Goal: Transaction & Acquisition: Purchase product/service

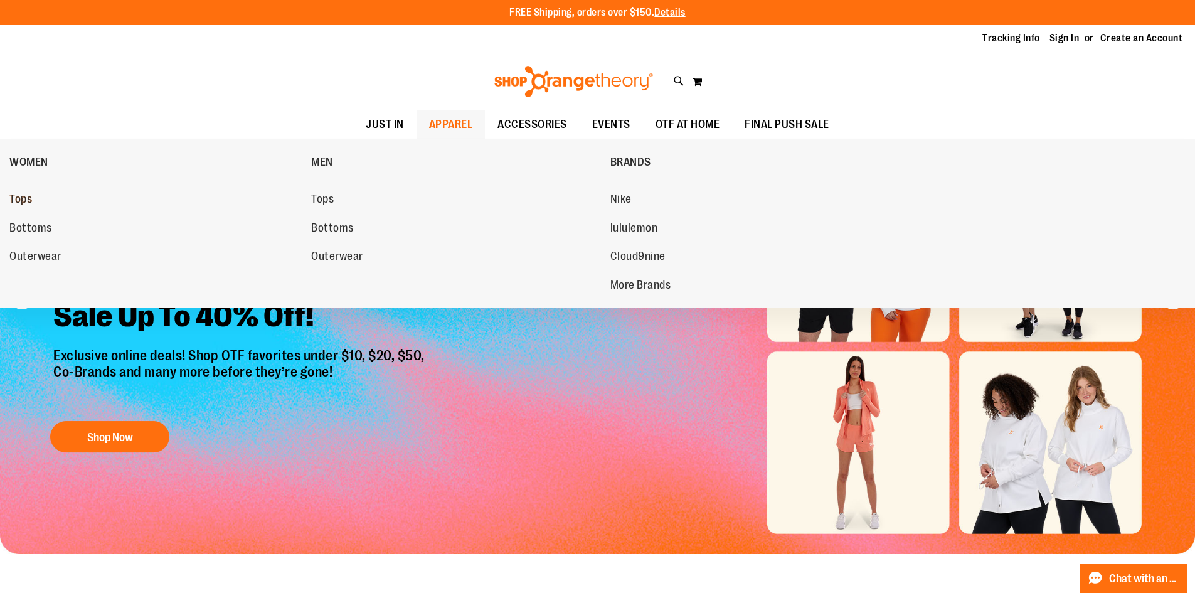
type input "**********"
click at [23, 196] on span "Tops" at bounding box center [20, 201] width 23 height 16
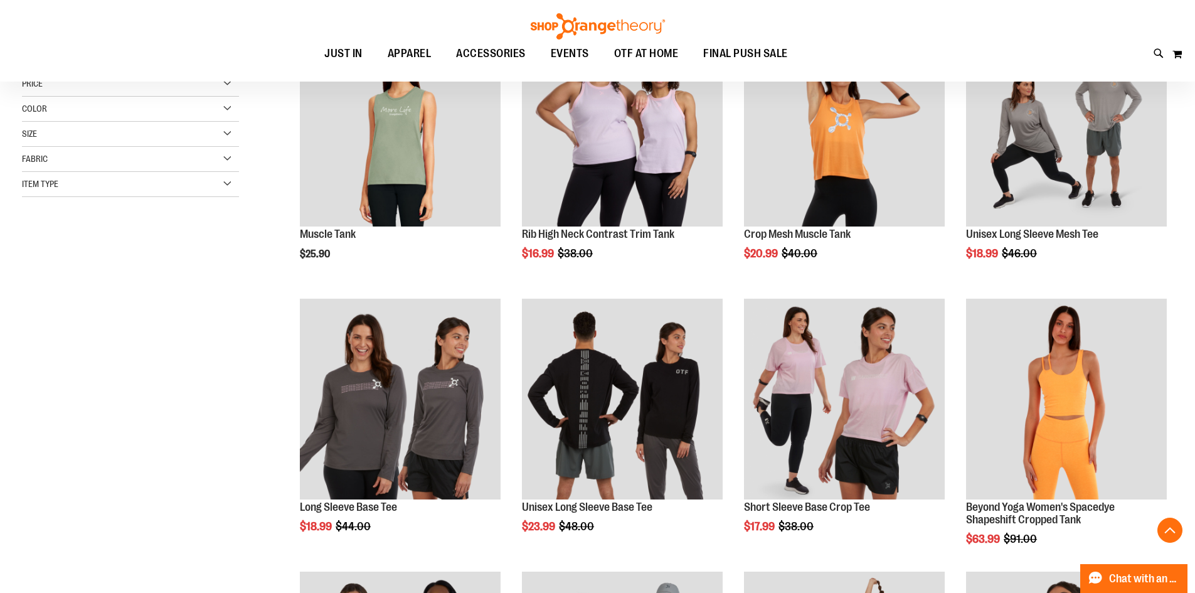
scroll to position [251, 0]
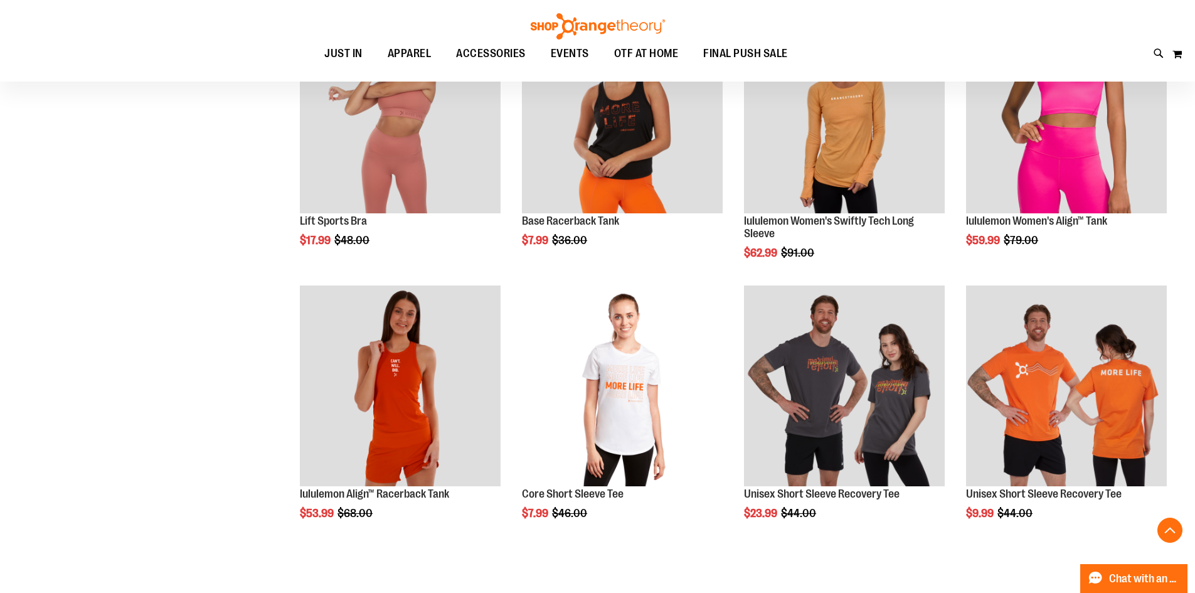
scroll to position [1066, 0]
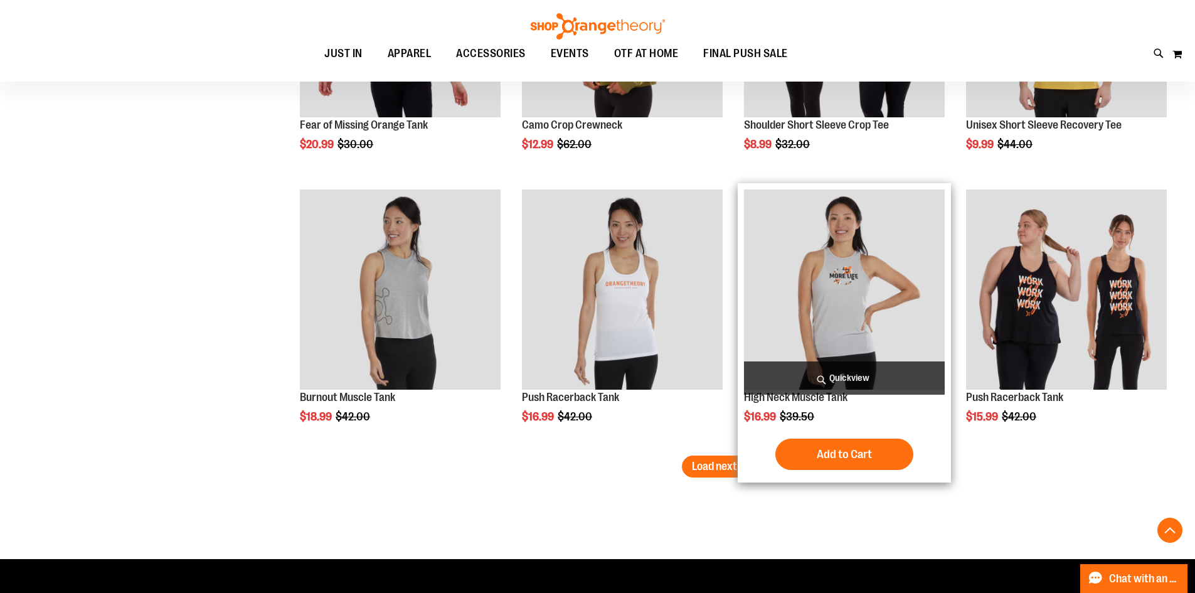
scroll to position [2258, 0]
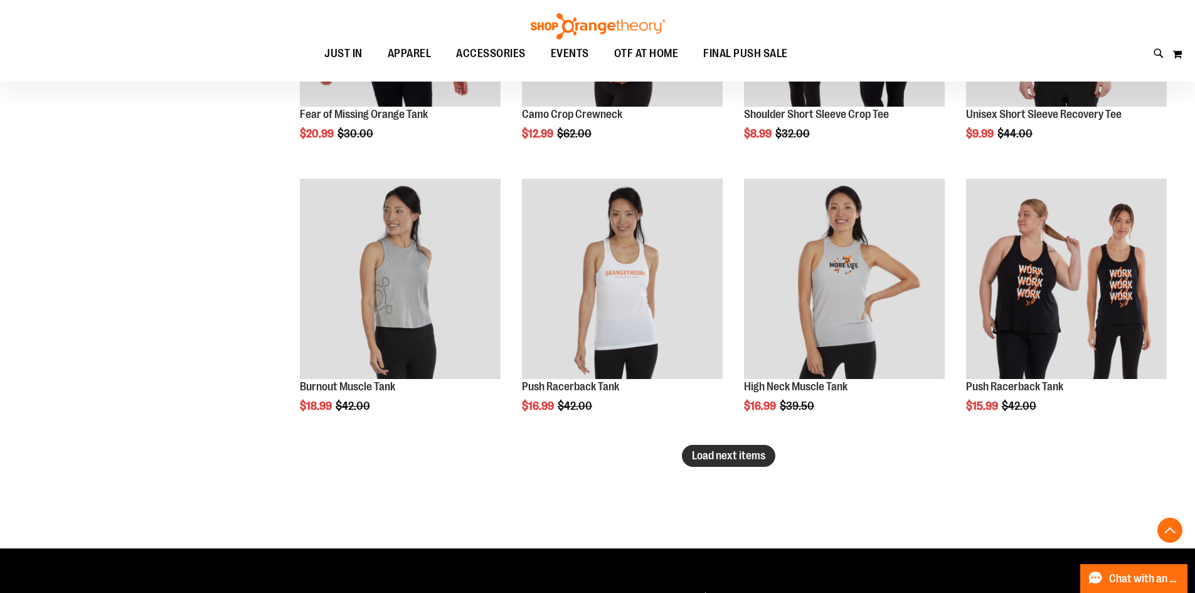
type input "**********"
click at [751, 450] on span "Load next items" at bounding box center [728, 455] width 73 height 13
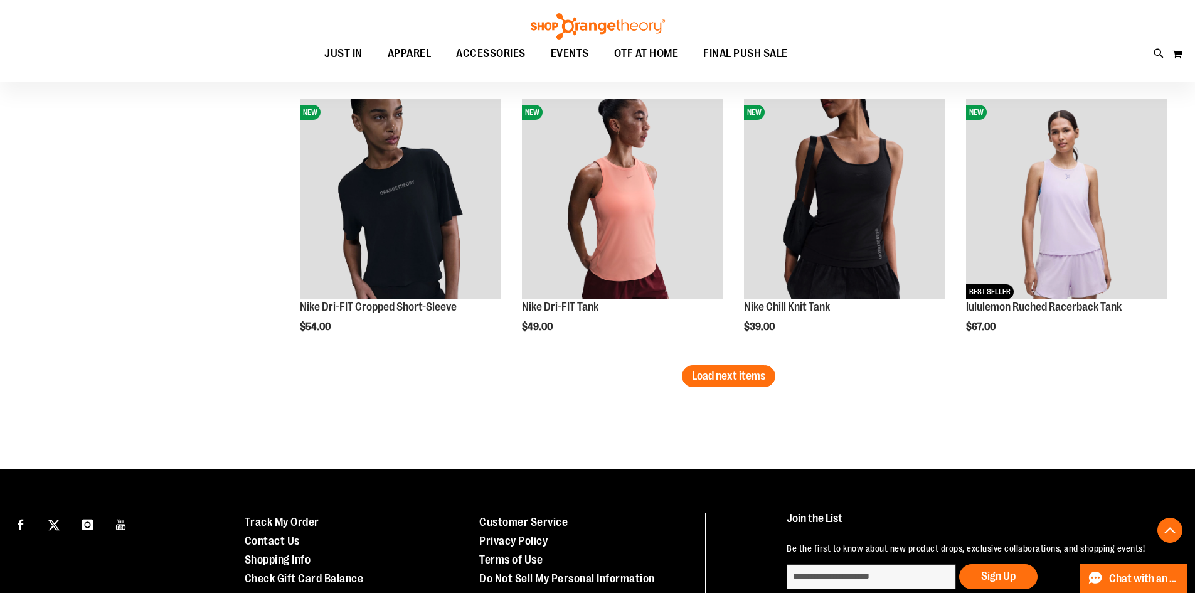
scroll to position [3198, 0]
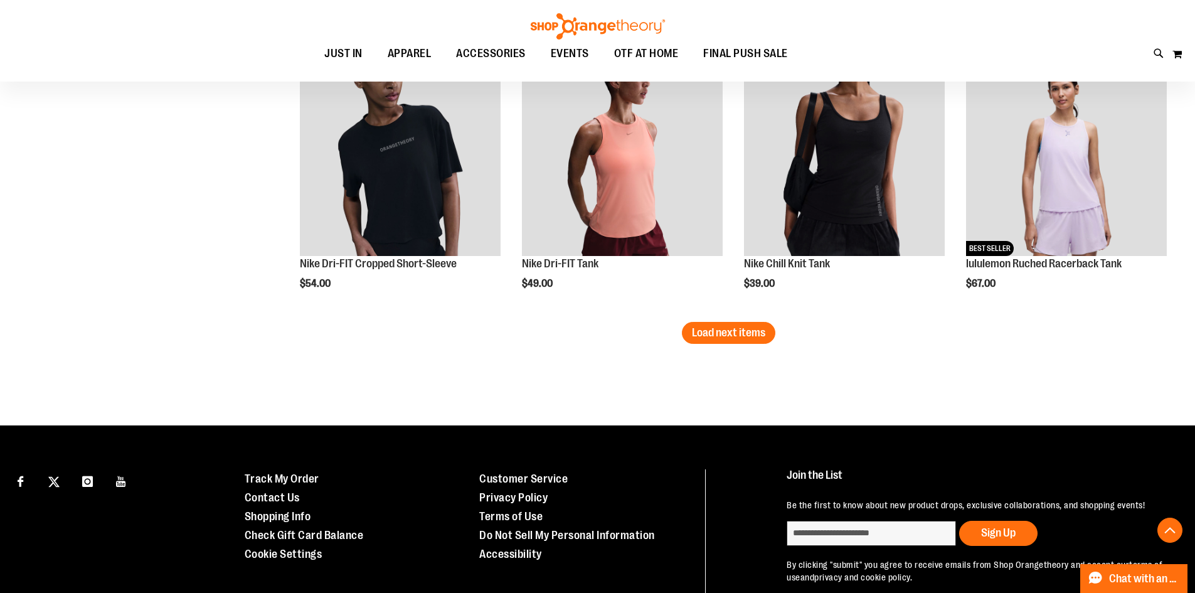
click at [746, 330] on span "Load next items" at bounding box center [728, 332] width 73 height 13
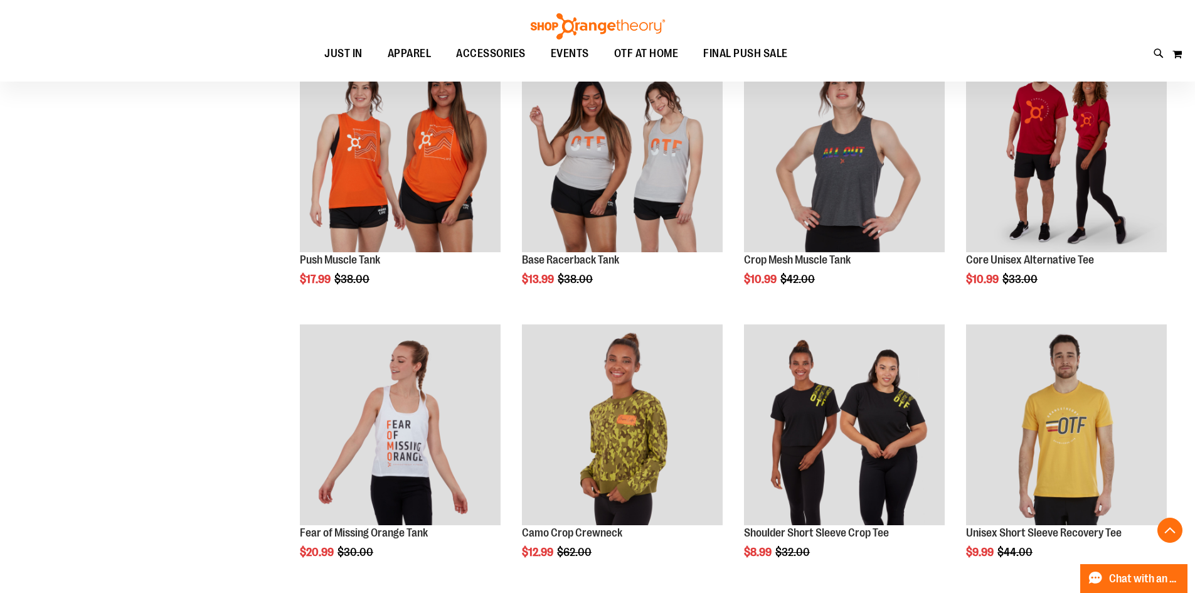
scroll to position [1819, 0]
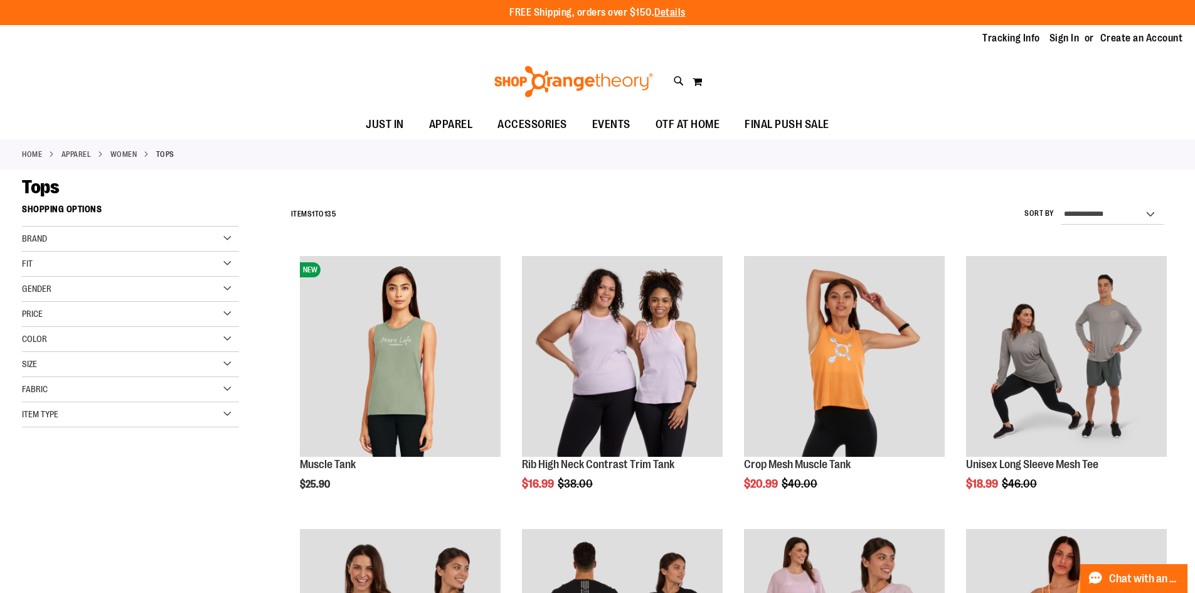
click at [135, 404] on div "Item Type" at bounding box center [130, 414] width 217 height 25
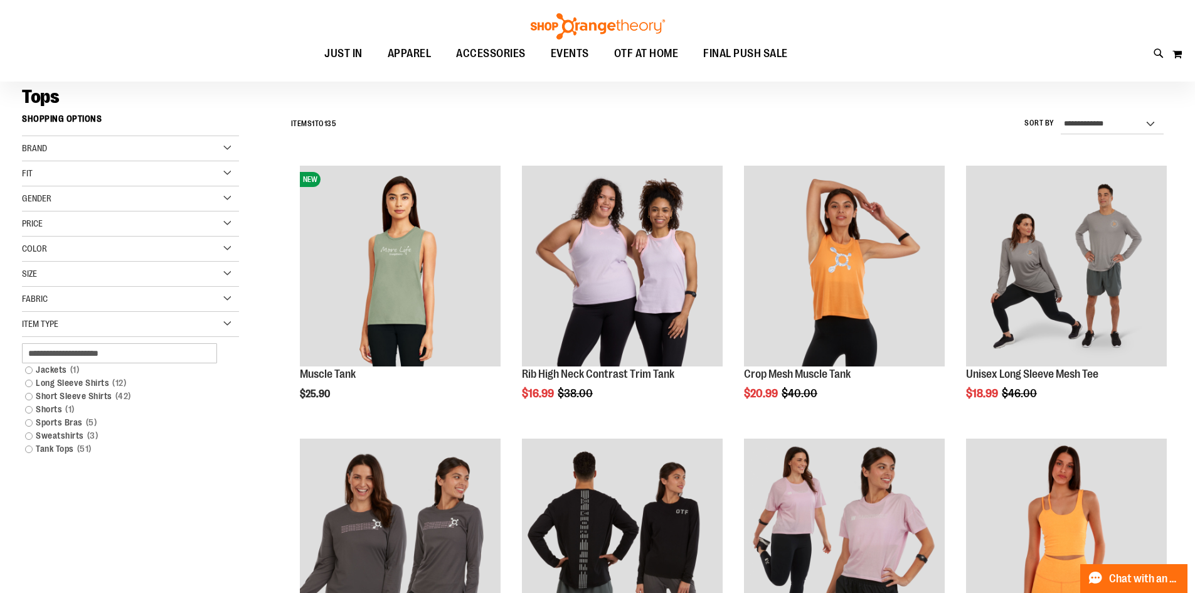
scroll to position [125, 0]
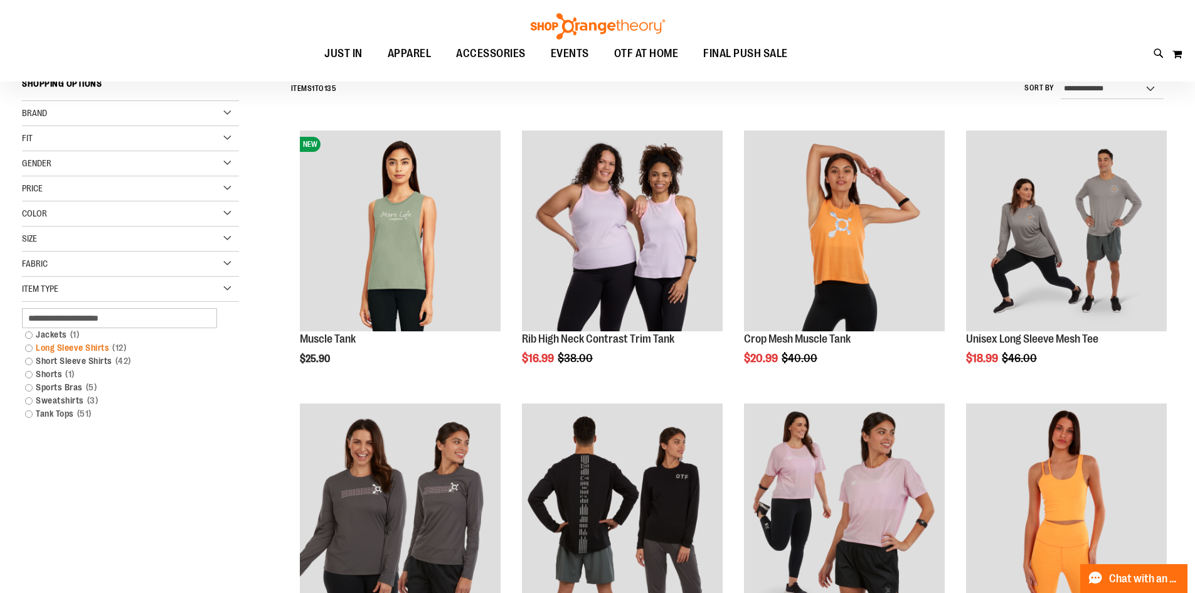
click at [31, 351] on link "Long Sleeve Shirts 12 items" at bounding box center [123, 347] width 208 height 13
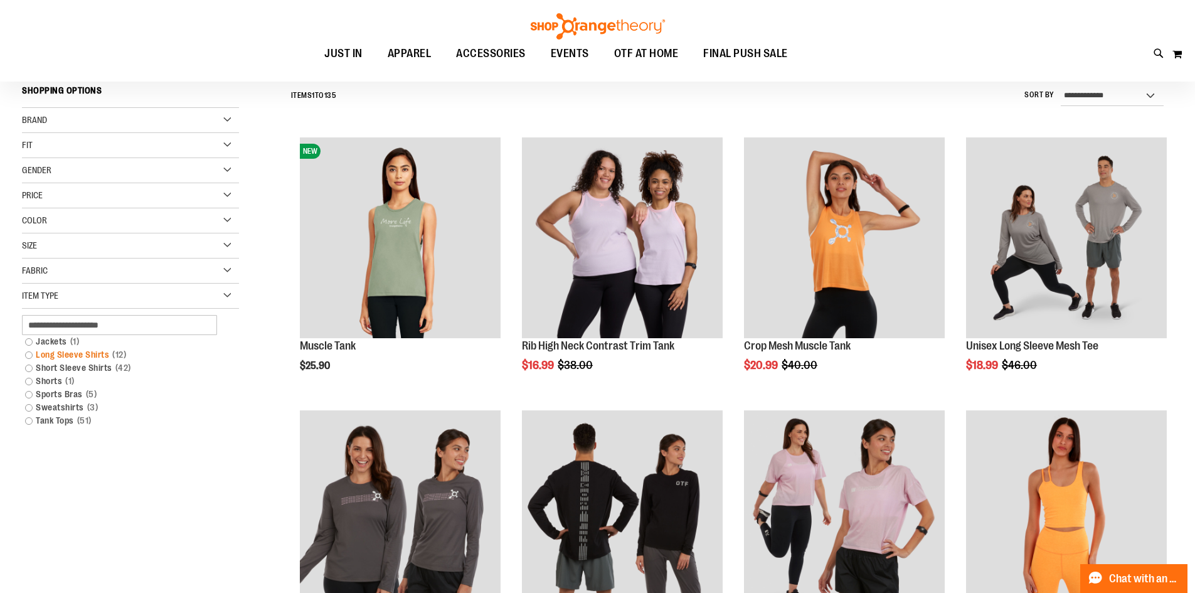
scroll to position [117, 0]
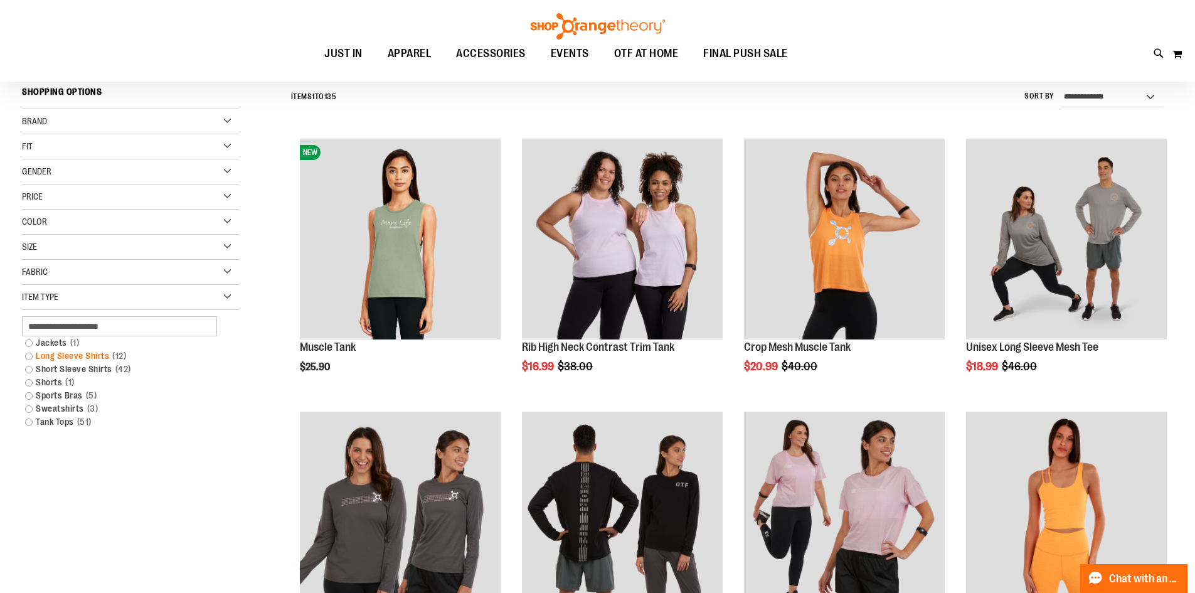
click at [27, 356] on link "Long Sleeve Shirts 12 items" at bounding box center [123, 355] width 208 height 13
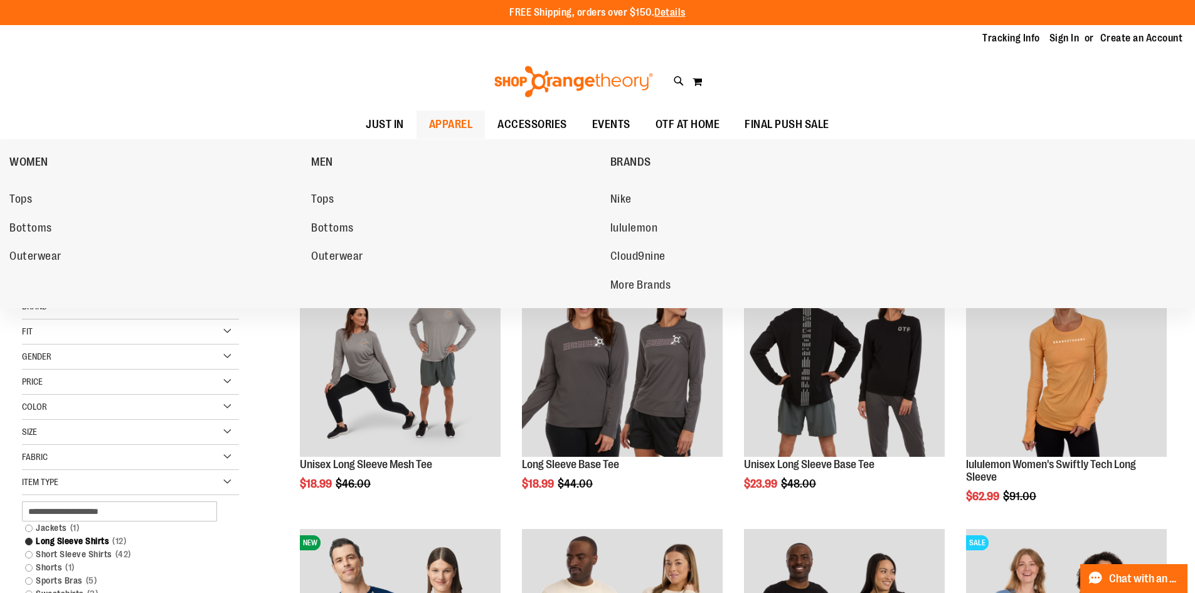
click at [431, 115] on span "APPAREL" at bounding box center [451, 124] width 44 height 28
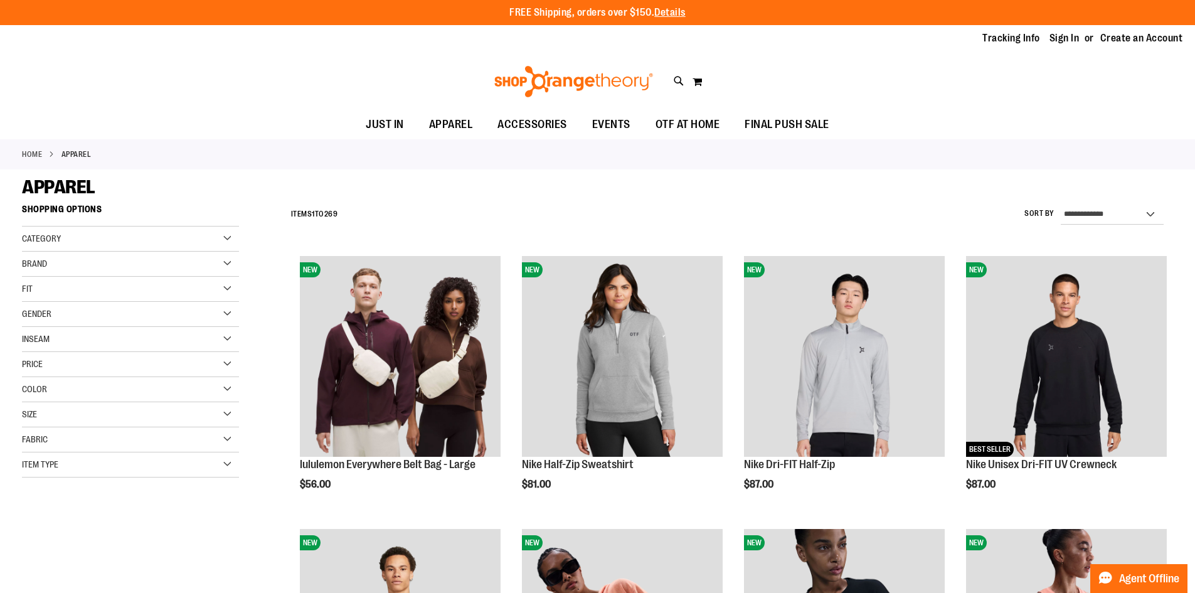
type input "**********"
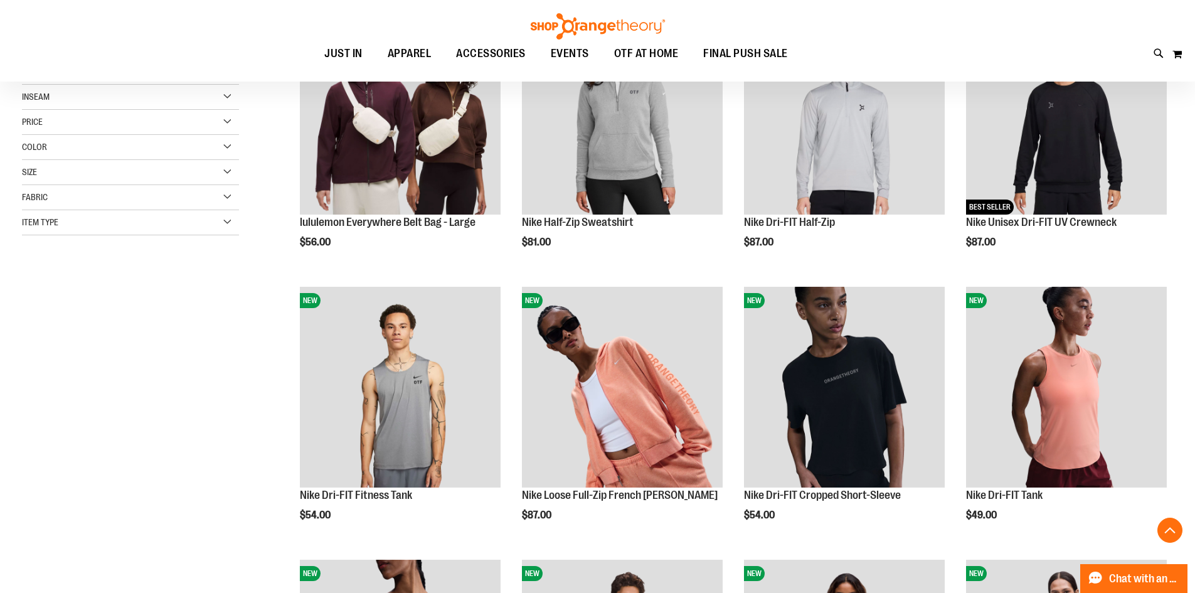
scroll to position [250, 0]
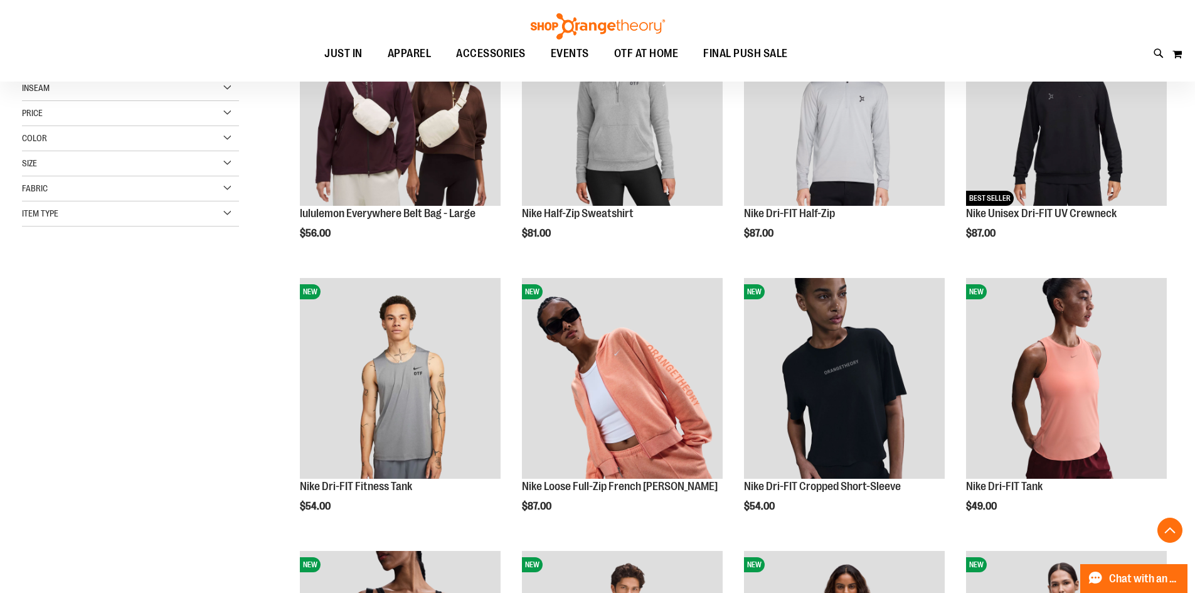
click at [176, 204] on div "Item Type" at bounding box center [130, 213] width 217 height 25
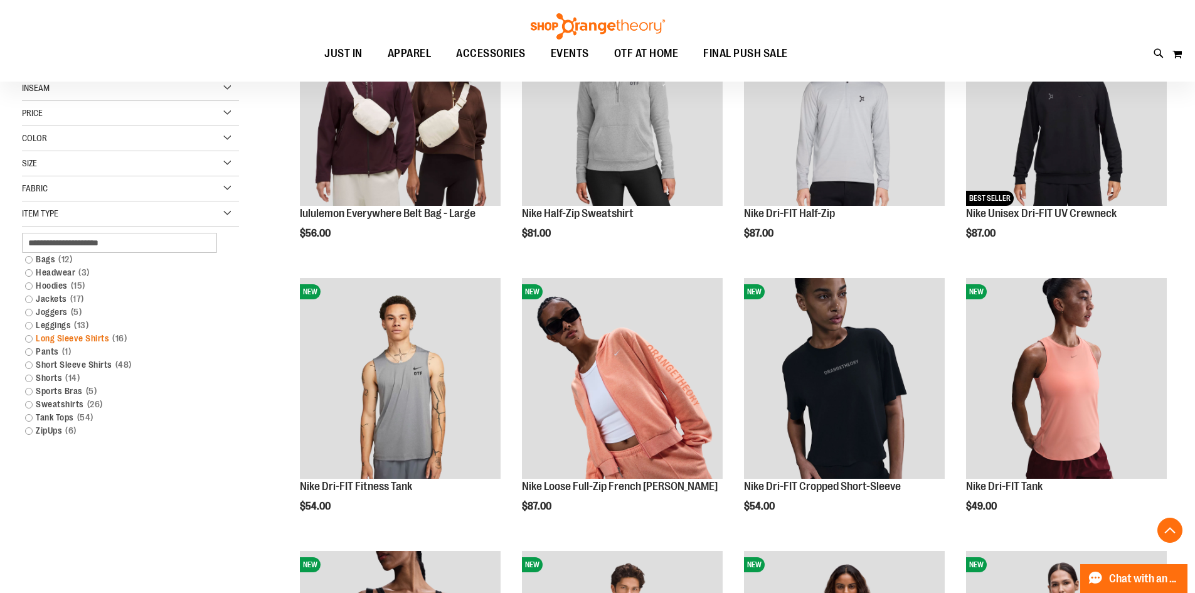
click at [31, 336] on link "Long Sleeve Shirts 16 items" at bounding box center [123, 338] width 208 height 13
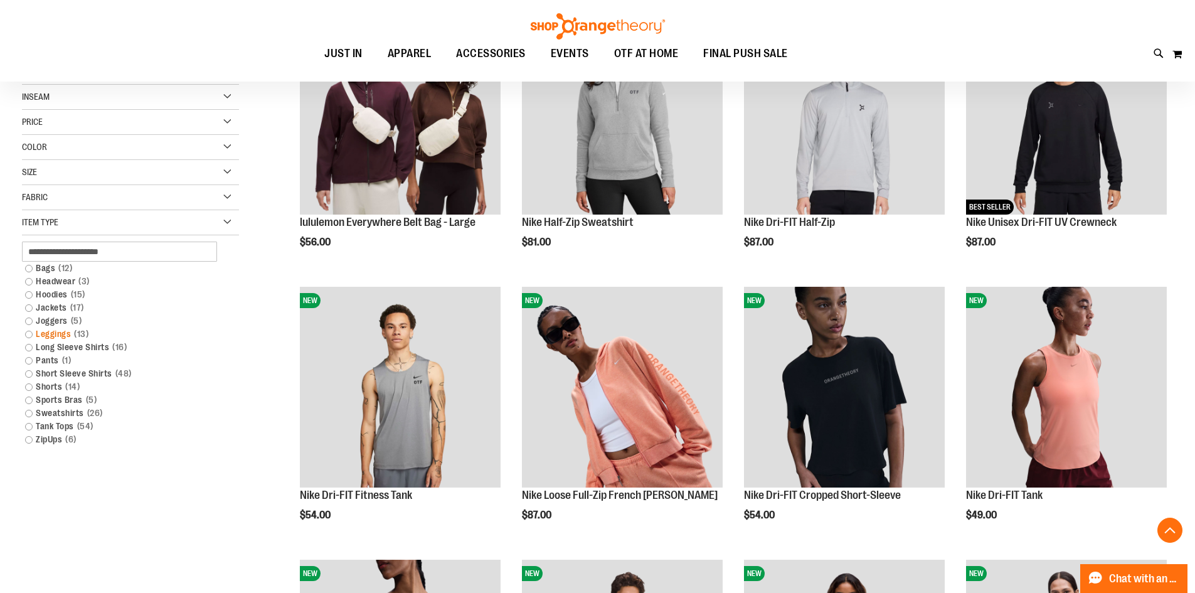
scroll to position [242, 0]
click at [28, 349] on link "Long Sleeve Shirts 16 items" at bounding box center [123, 346] width 208 height 13
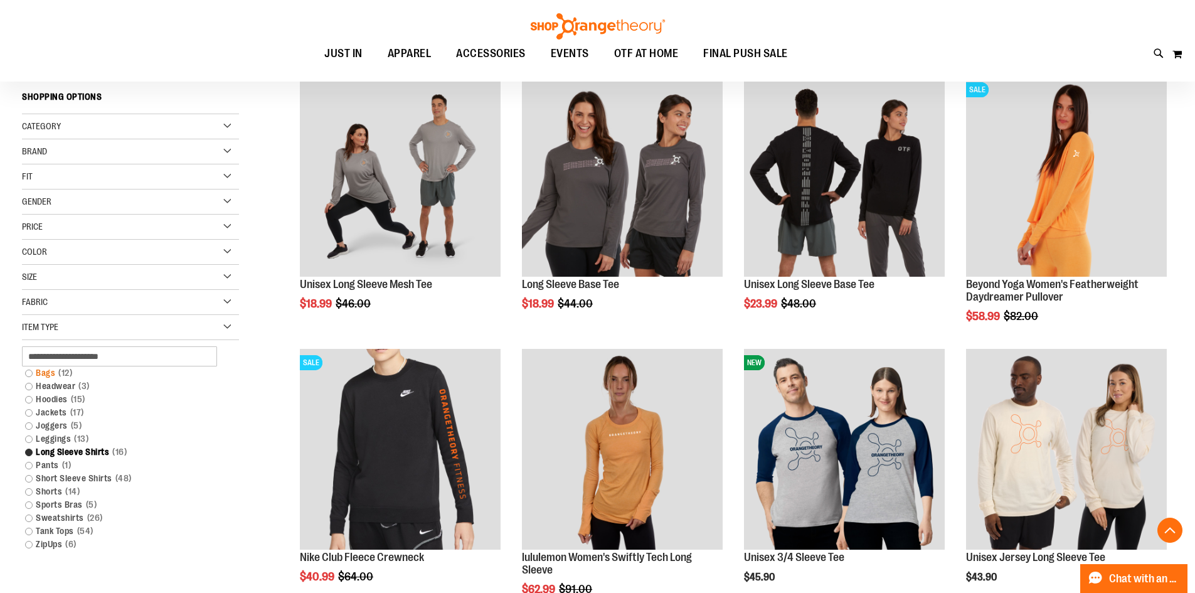
scroll to position [305, 0]
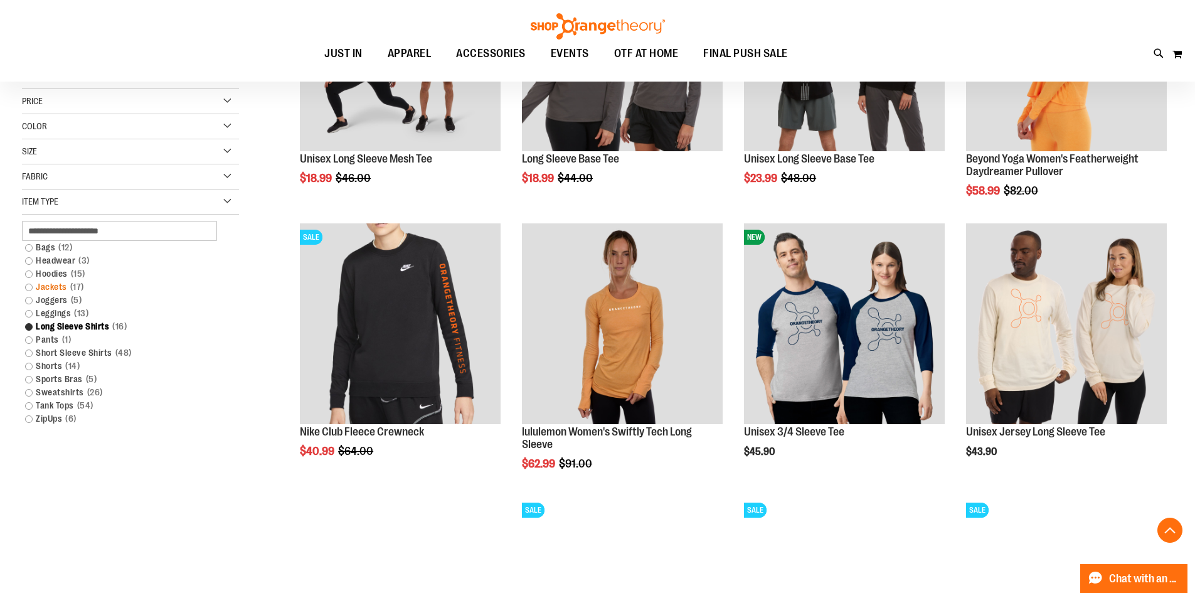
click at [26, 287] on link "Jackets 17 items" at bounding box center [123, 286] width 208 height 13
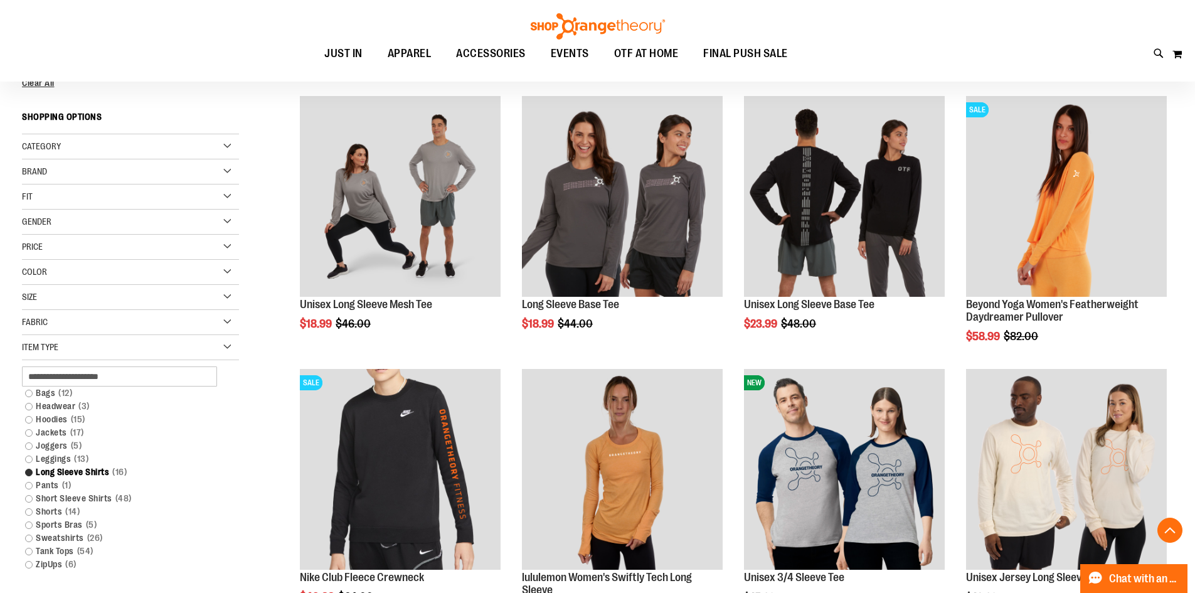
scroll to position [242, 0]
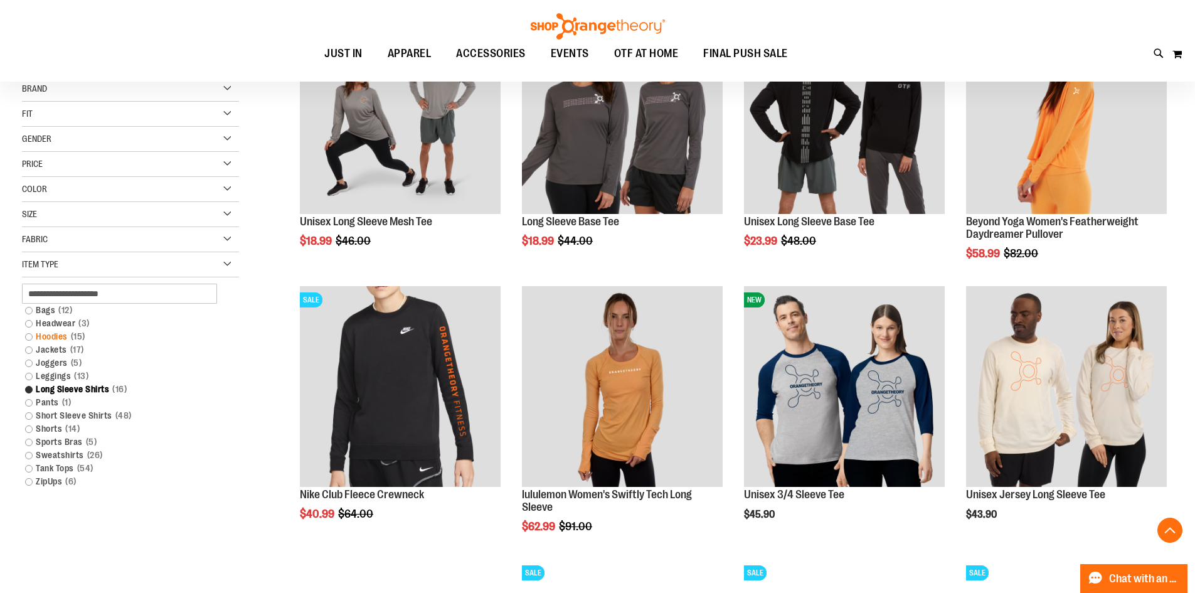
click at [30, 336] on link "Hoodies 15 items" at bounding box center [123, 336] width 208 height 13
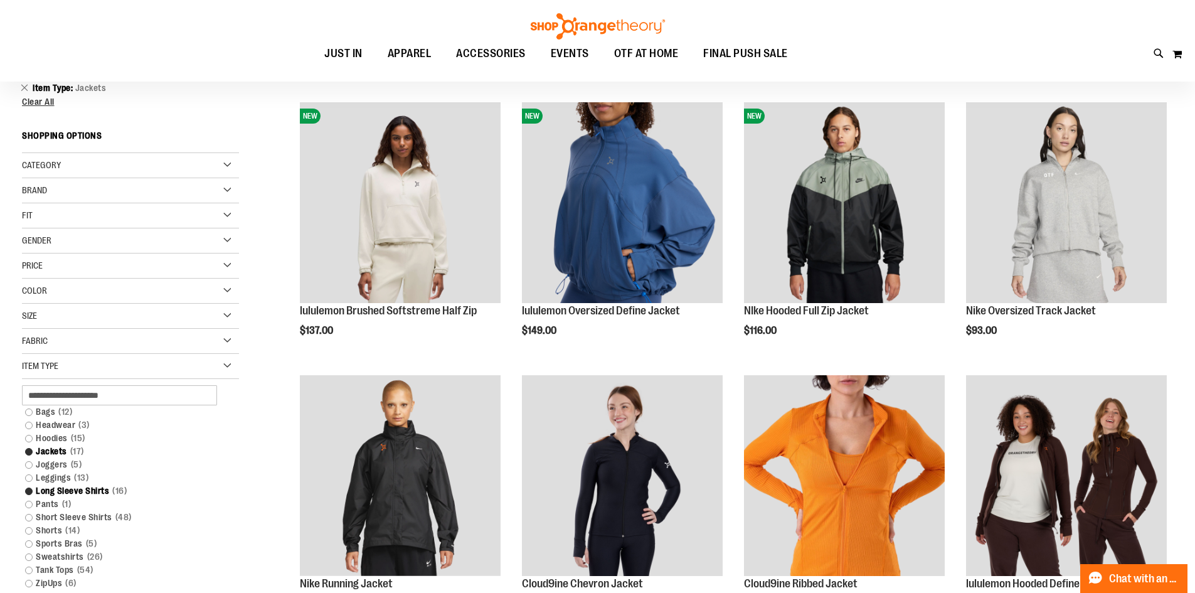
scroll to position [179, 0]
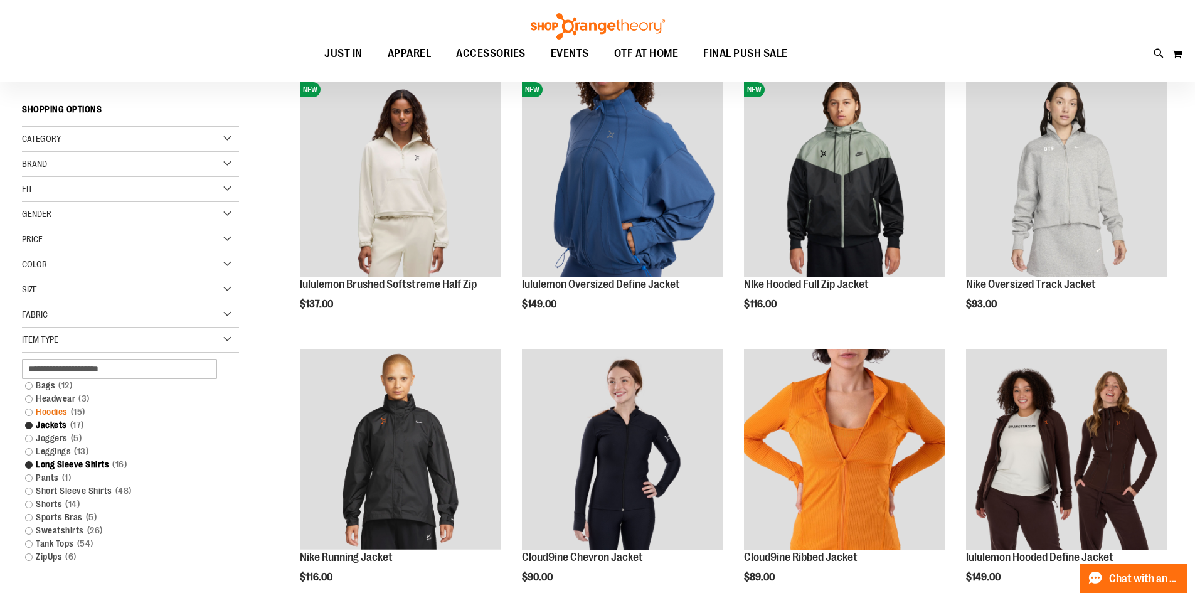
click at [28, 413] on link "Hoodies 15 items" at bounding box center [123, 411] width 208 height 13
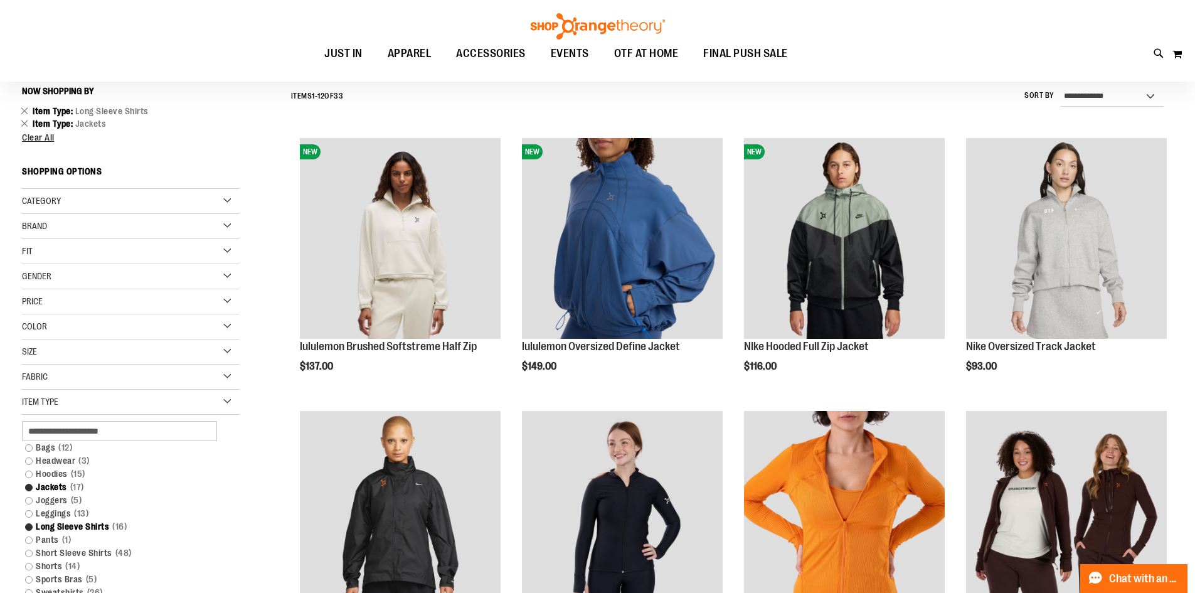
scroll to position [117, 0]
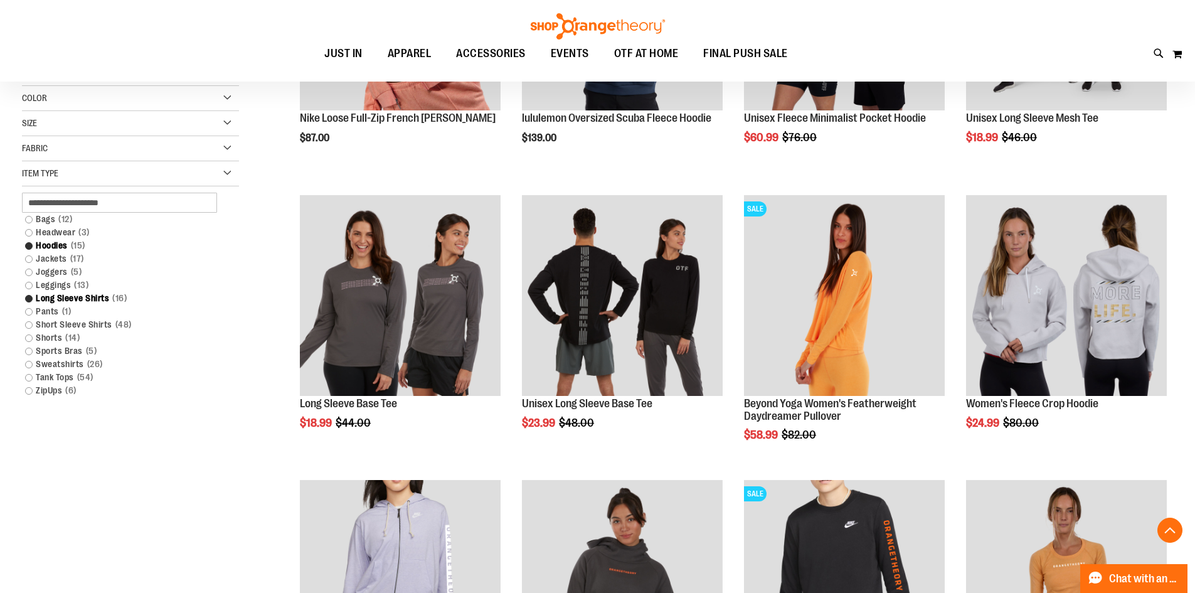
scroll to position [367, 0]
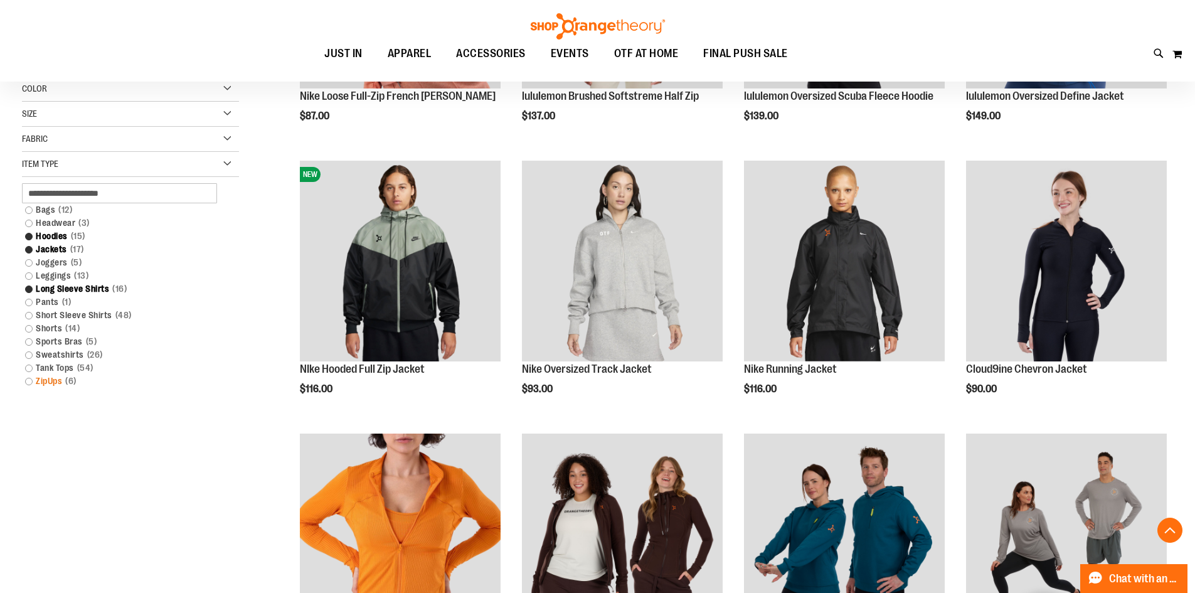
click at [27, 381] on link "ZipUps 6 items" at bounding box center [123, 380] width 208 height 13
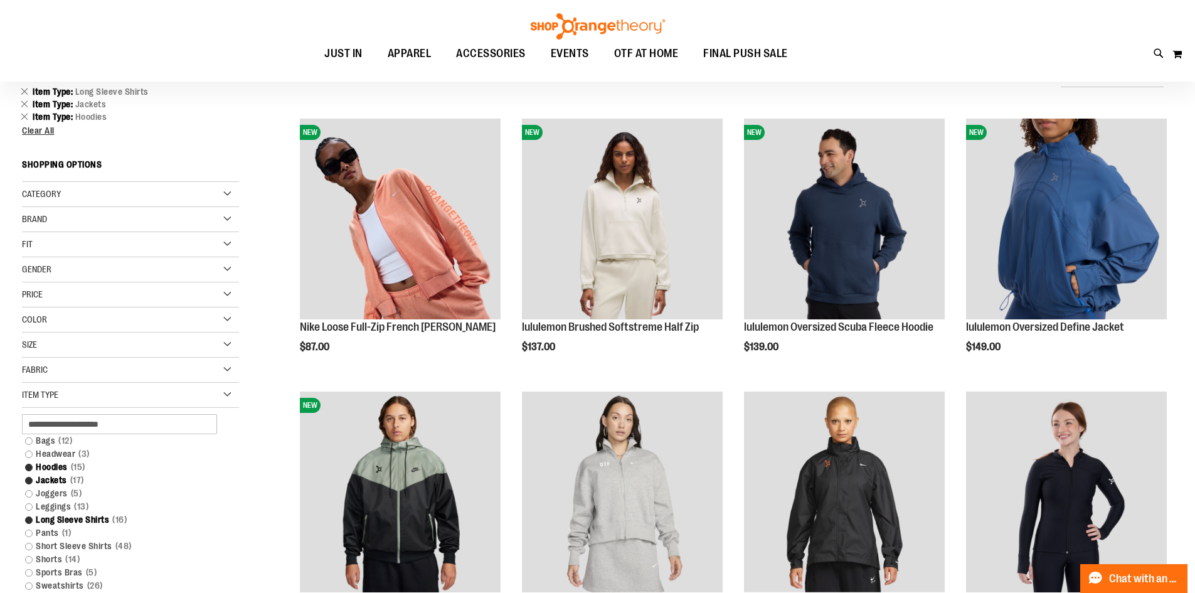
scroll to position [117, 0]
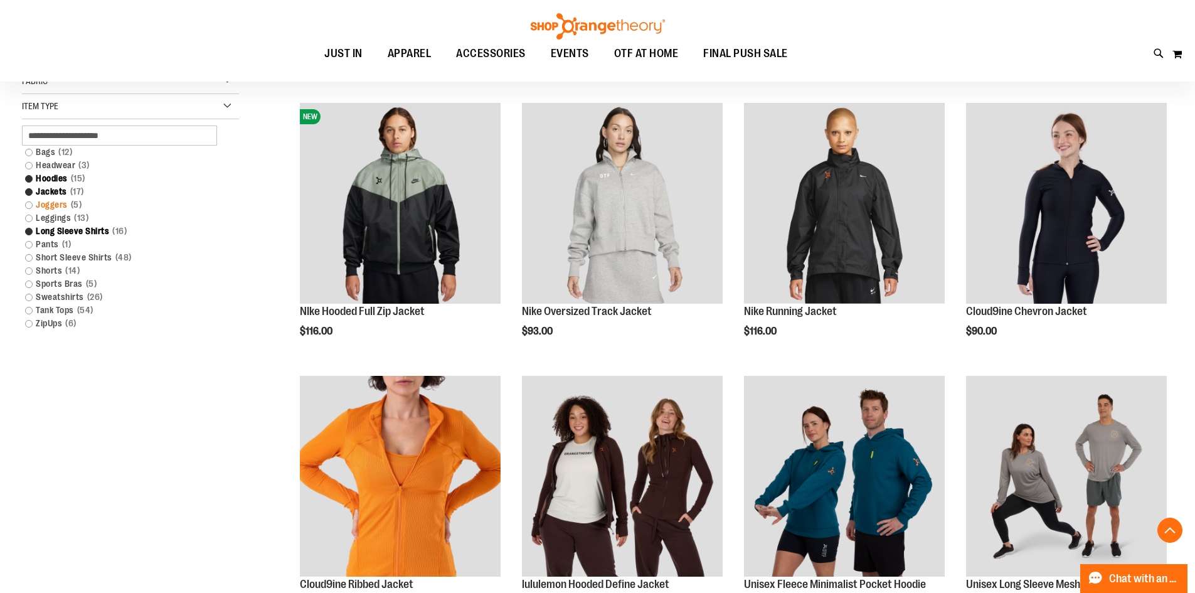
scroll to position [488, 0]
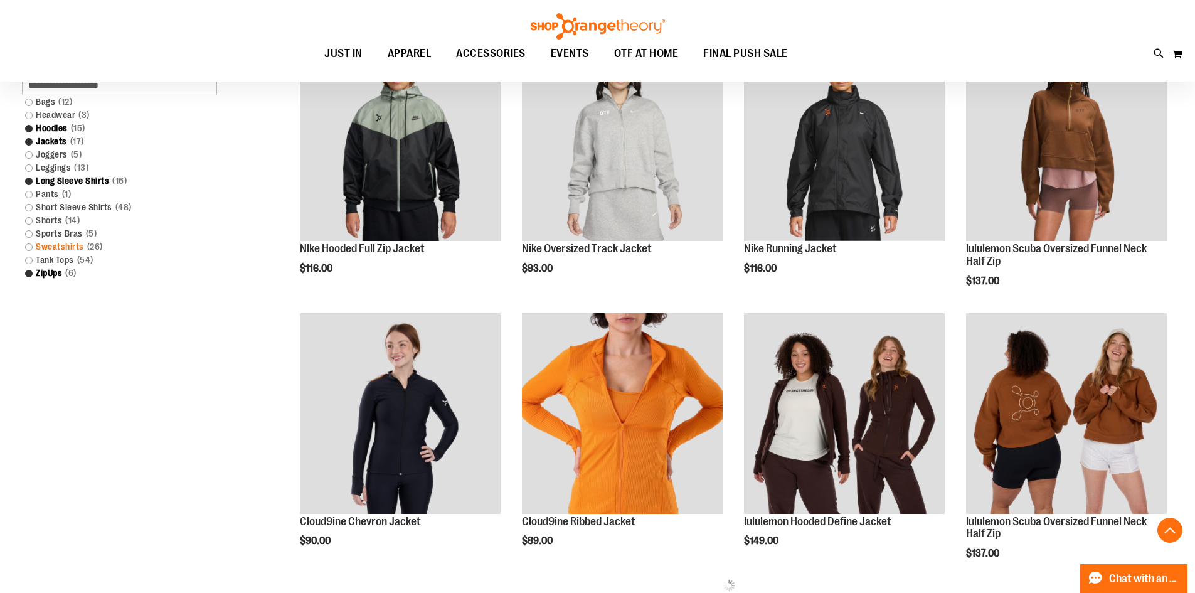
click at [26, 243] on link "Sweatshirts 26 items" at bounding box center [123, 246] width 208 height 13
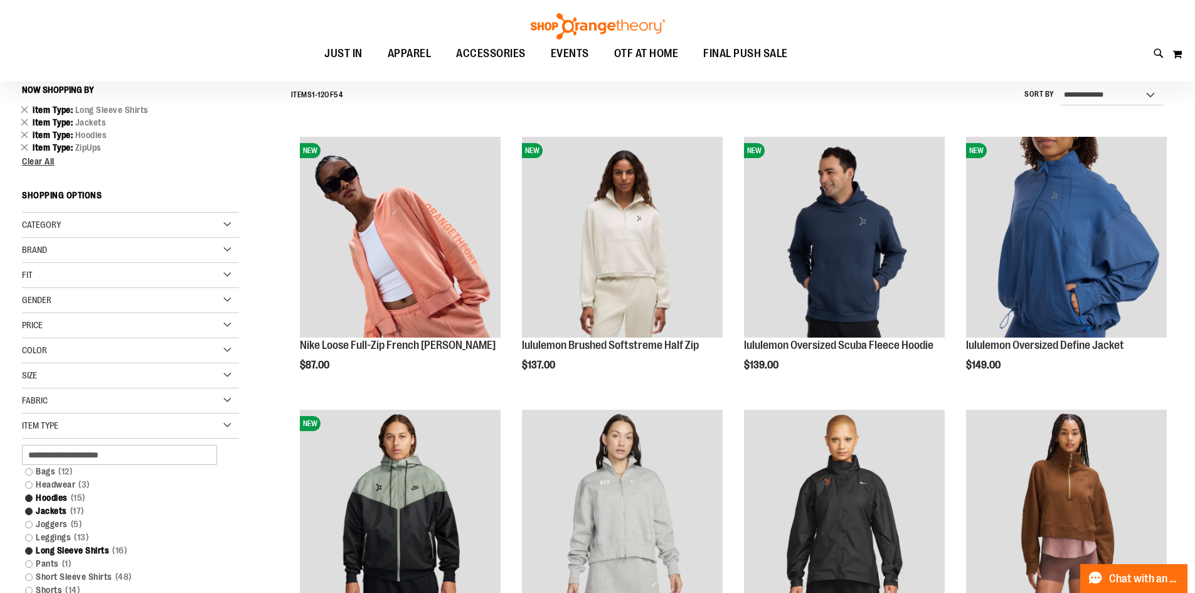
scroll to position [117, 0]
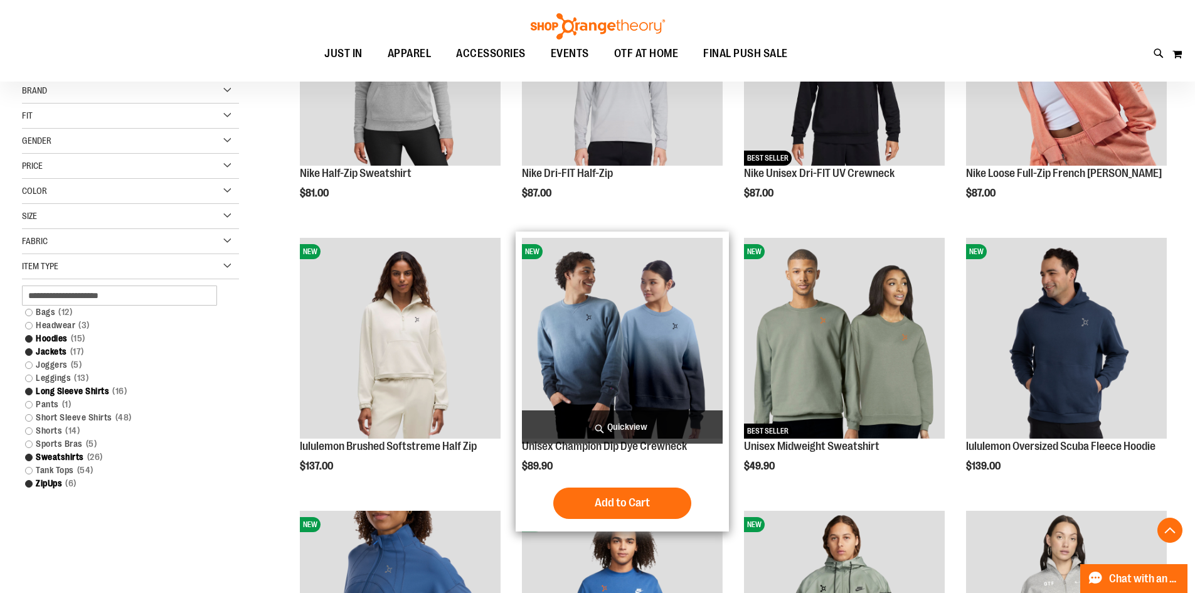
scroll to position [305, 0]
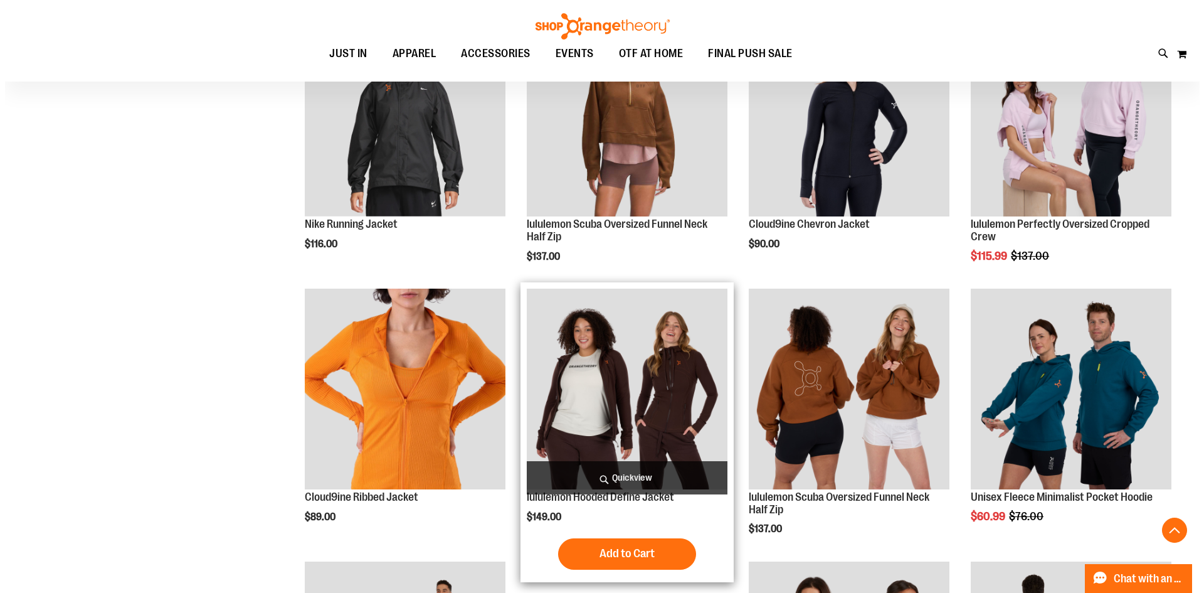
scroll to position [995, 0]
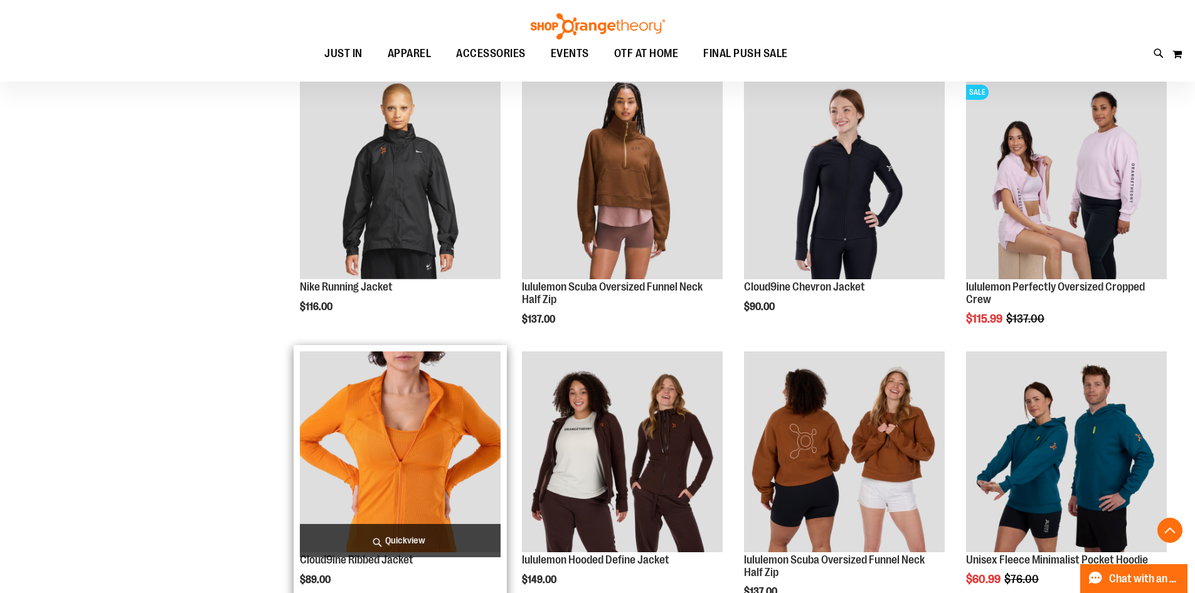
click at [453, 547] on span "Quickview" at bounding box center [400, 540] width 201 height 33
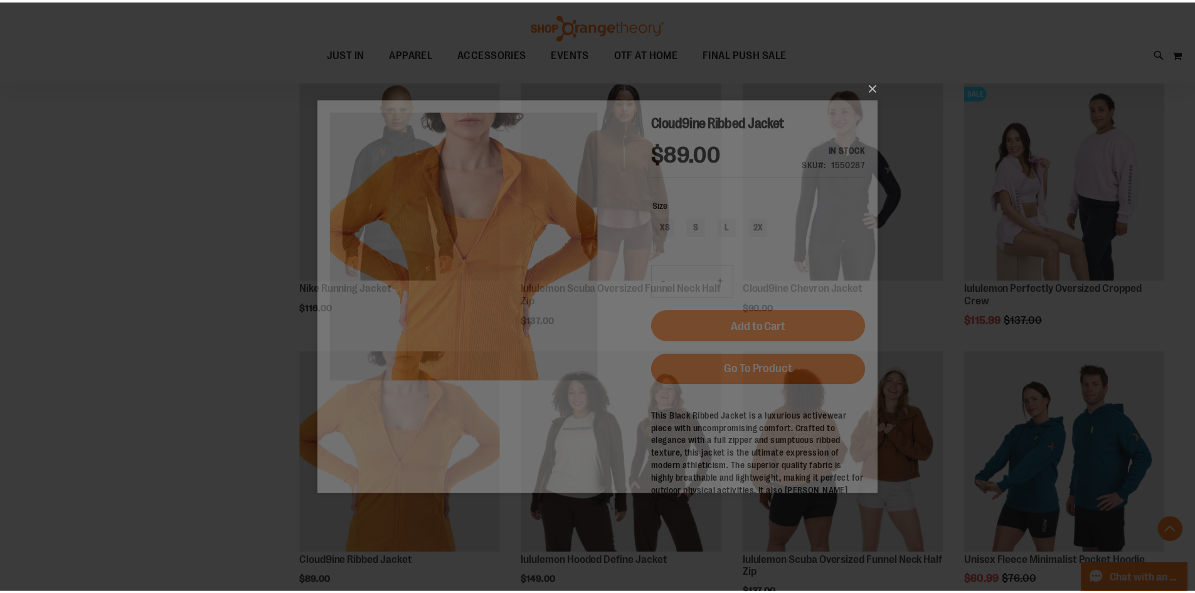
scroll to position [0, 0]
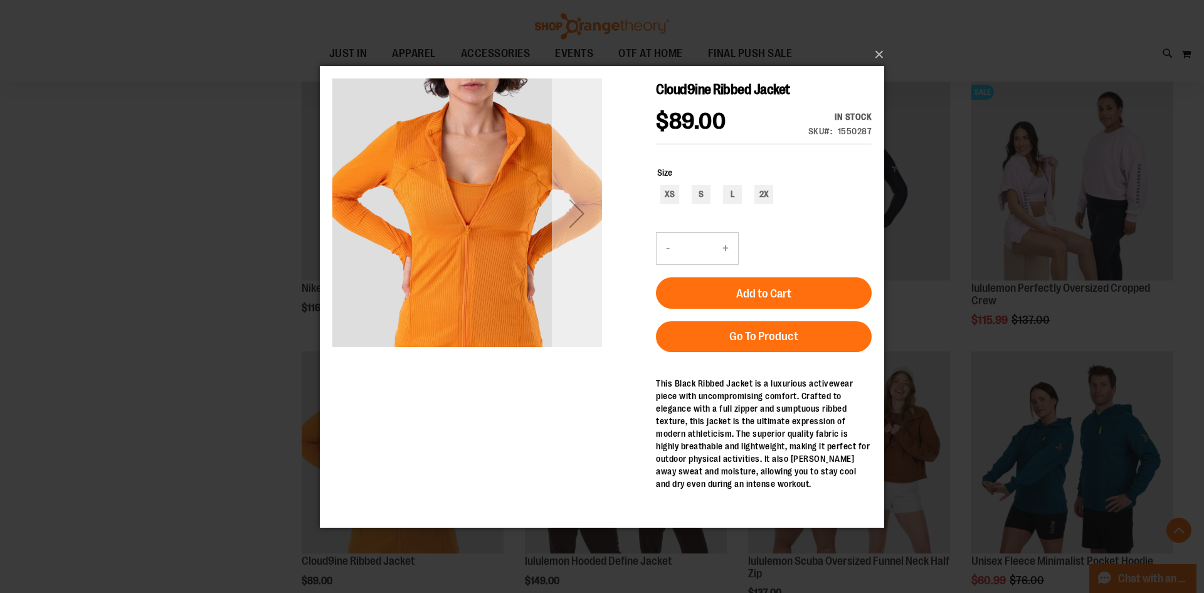
click at [570, 243] on div "Next" at bounding box center [577, 213] width 50 height 270
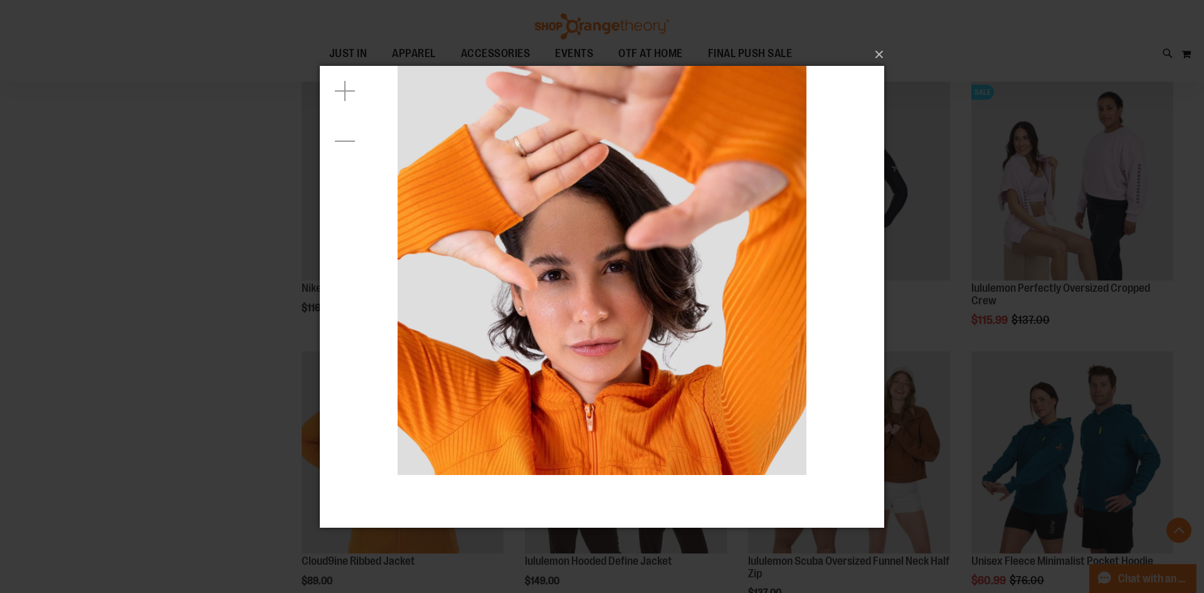
click at [885, 101] on div "×" at bounding box center [602, 296] width 1204 height 593
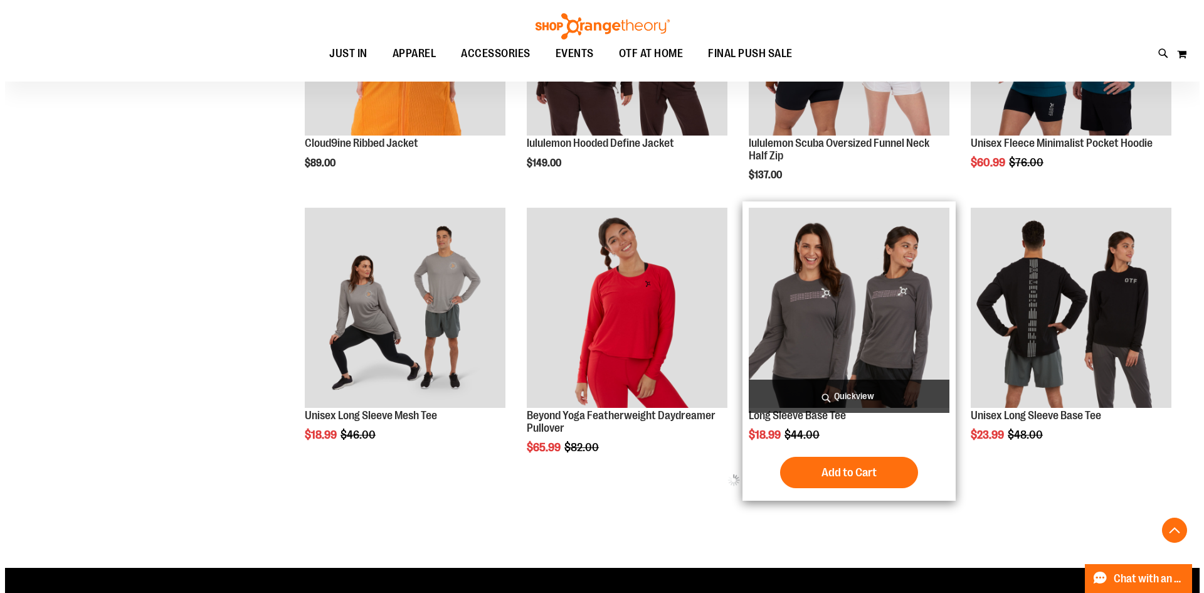
scroll to position [1434, 0]
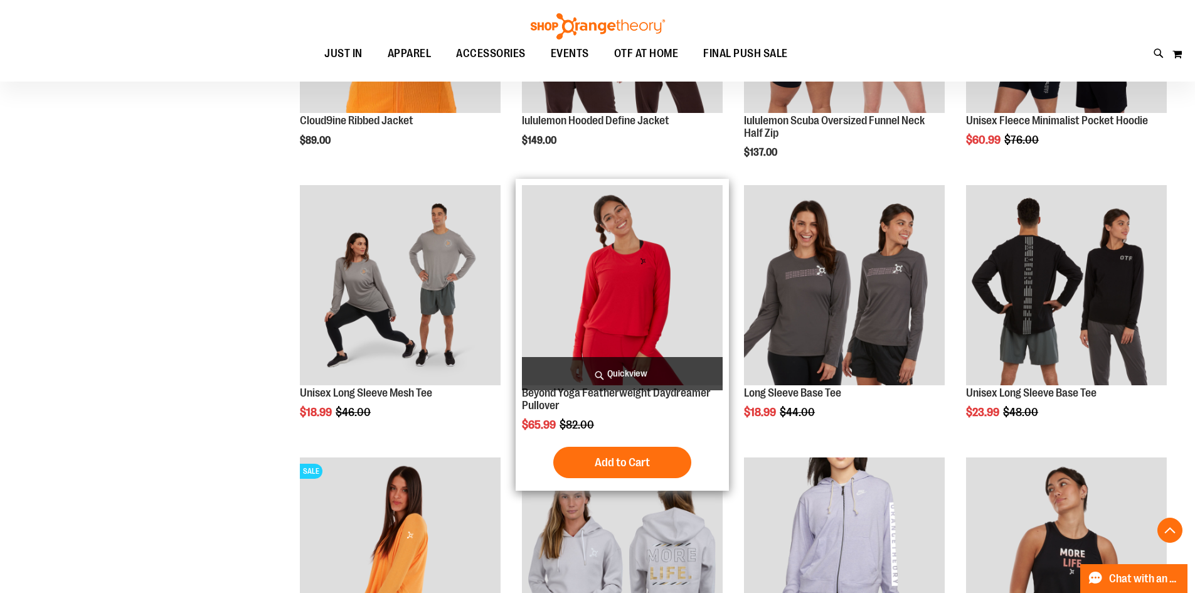
click at [677, 369] on span "Quickview" at bounding box center [622, 373] width 201 height 33
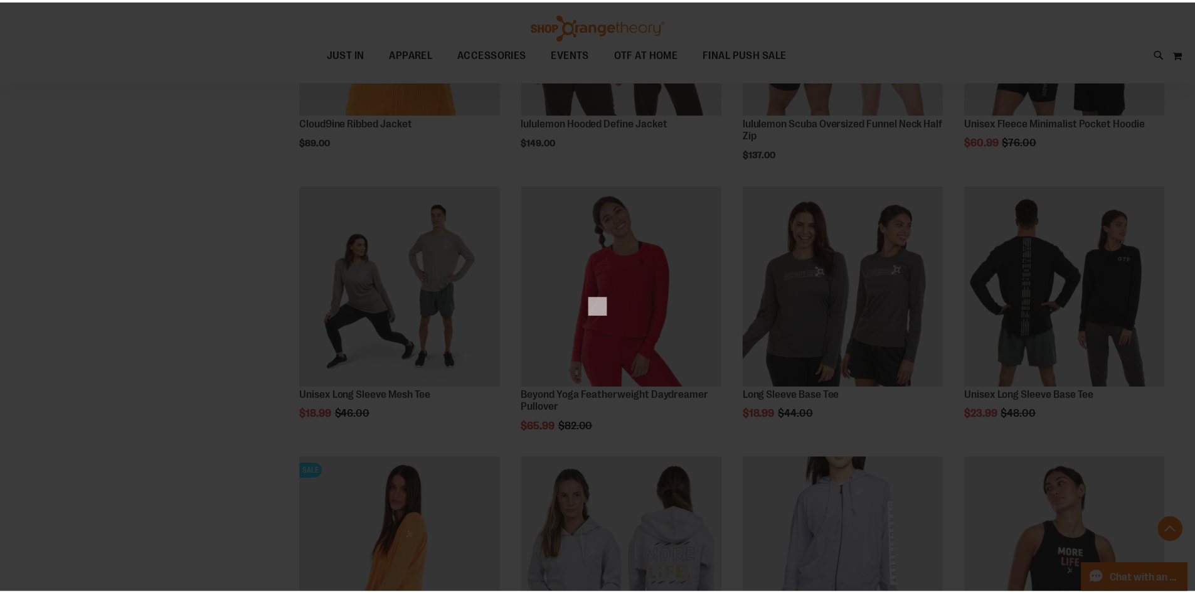
scroll to position [0, 0]
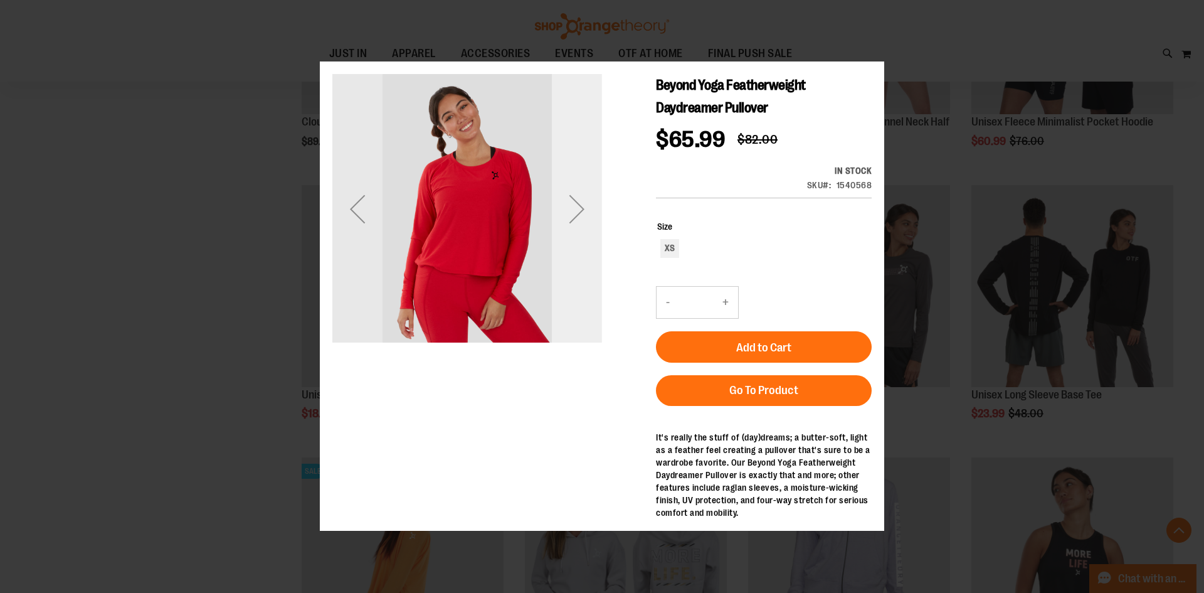
click at [581, 250] on div "Next" at bounding box center [577, 209] width 50 height 270
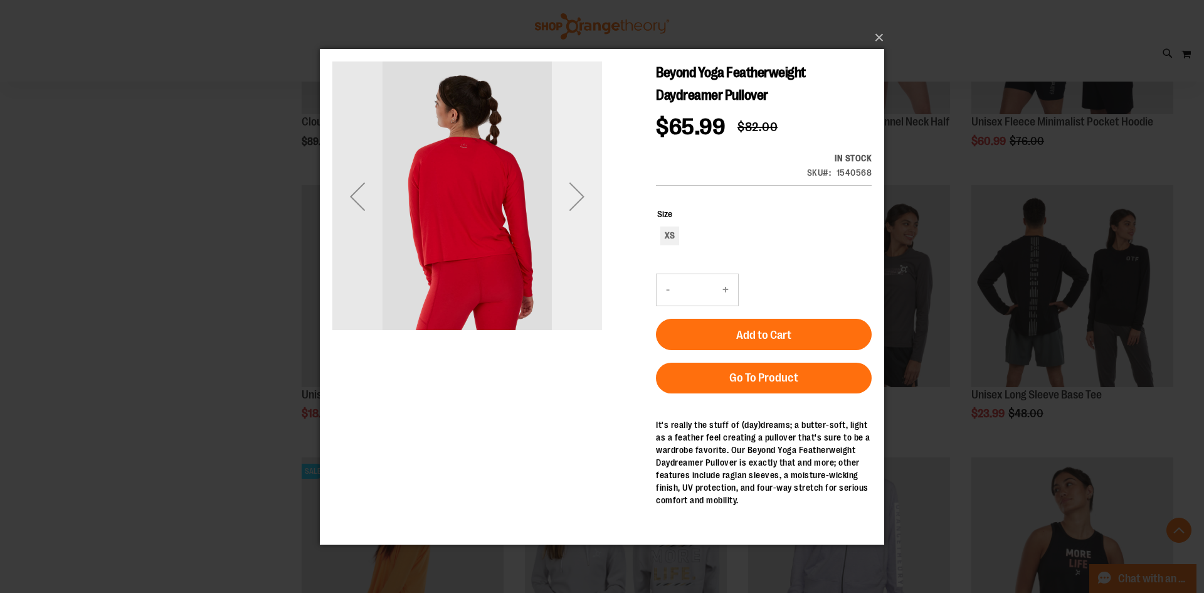
click at [581, 241] on div "Next" at bounding box center [577, 196] width 50 height 270
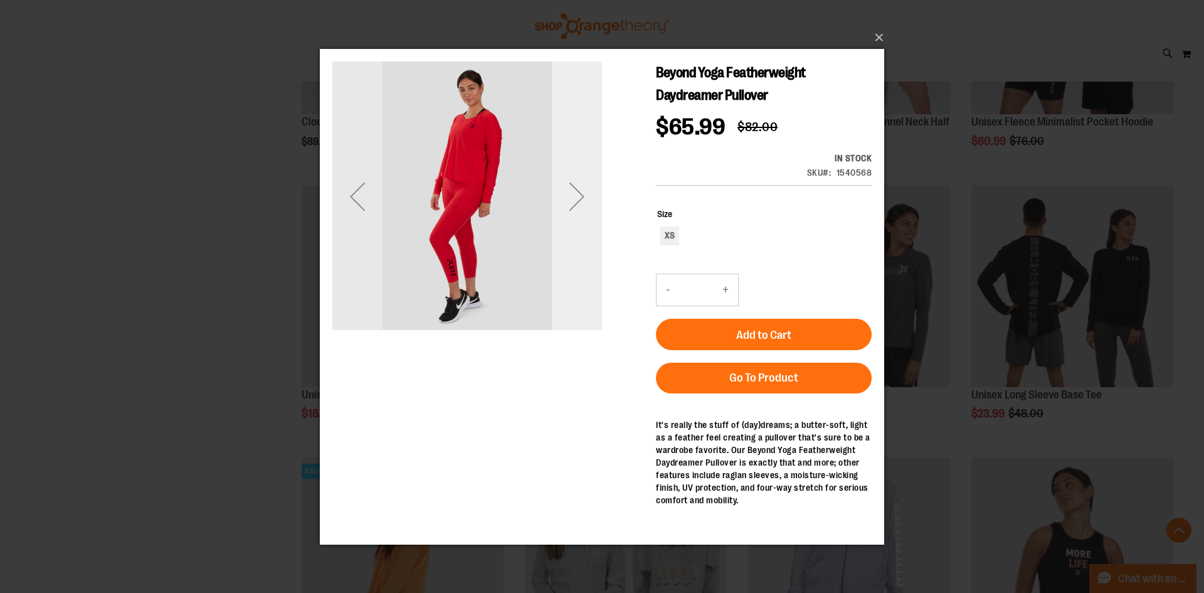
click at [581, 241] on div "Next" at bounding box center [577, 196] width 50 height 270
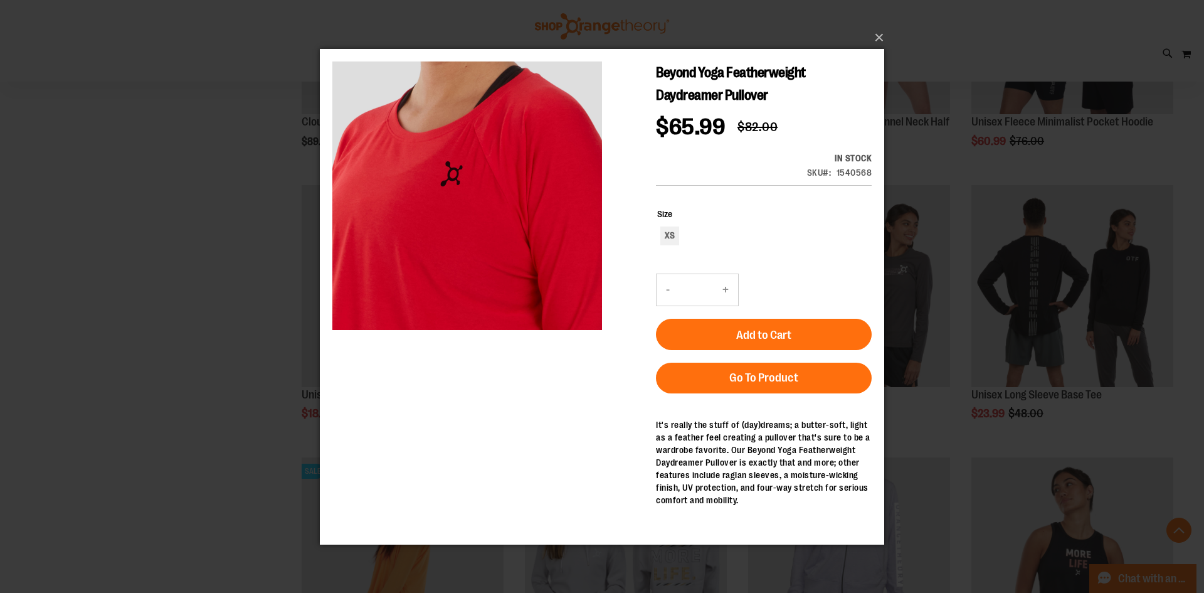
click at [268, 328] on div "×" at bounding box center [602, 296] width 1204 height 593
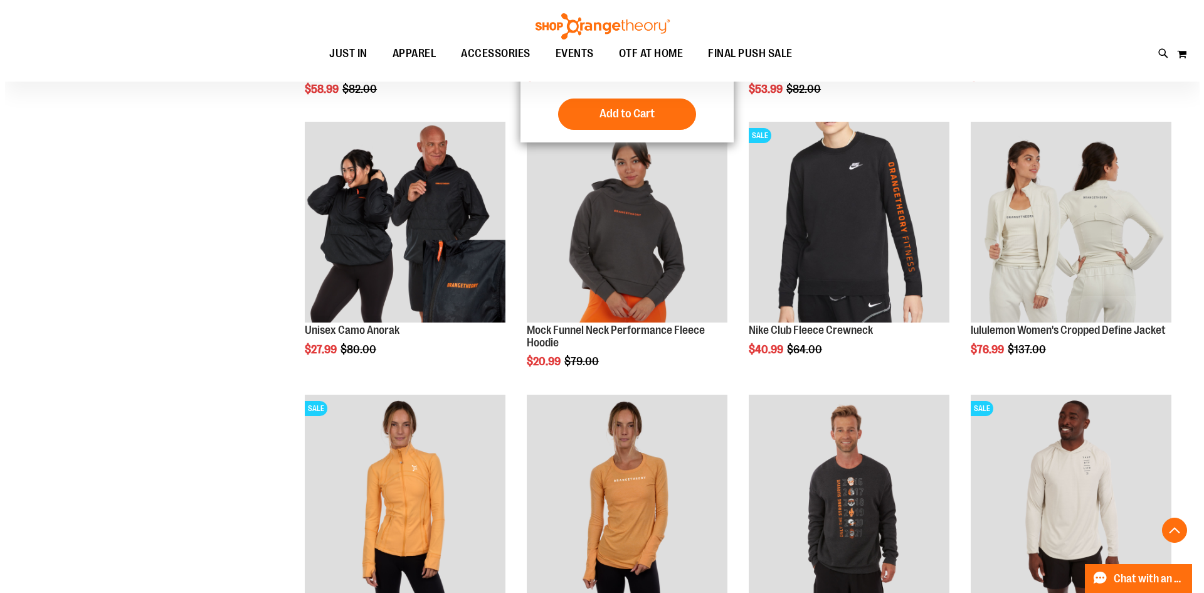
scroll to position [2061, 0]
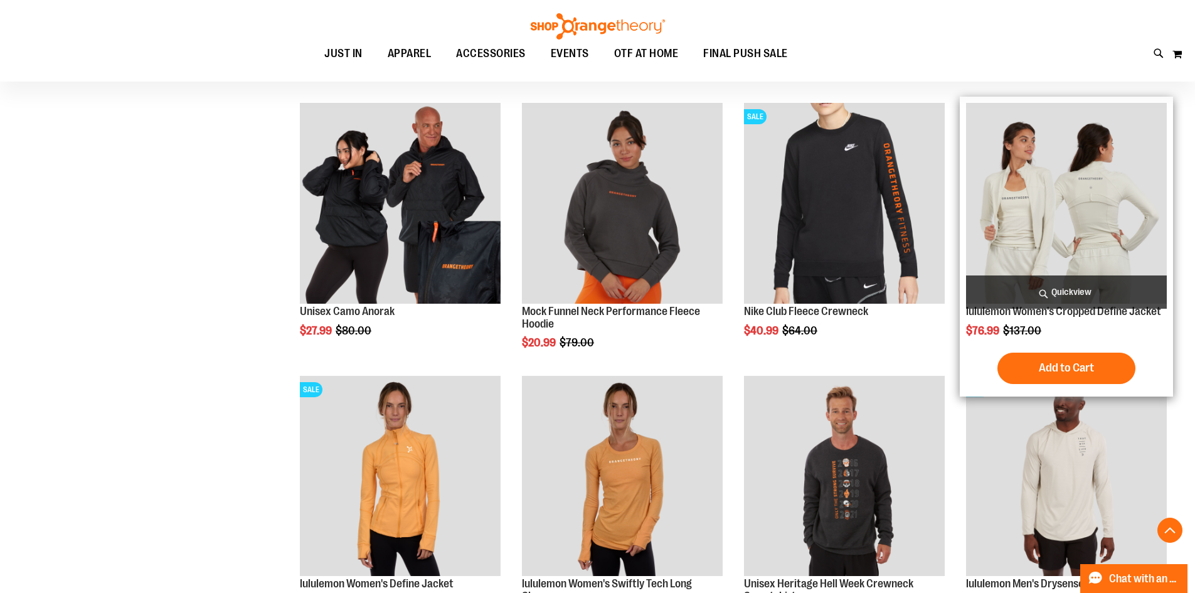
click at [1117, 295] on span "Quickview" at bounding box center [1066, 291] width 201 height 33
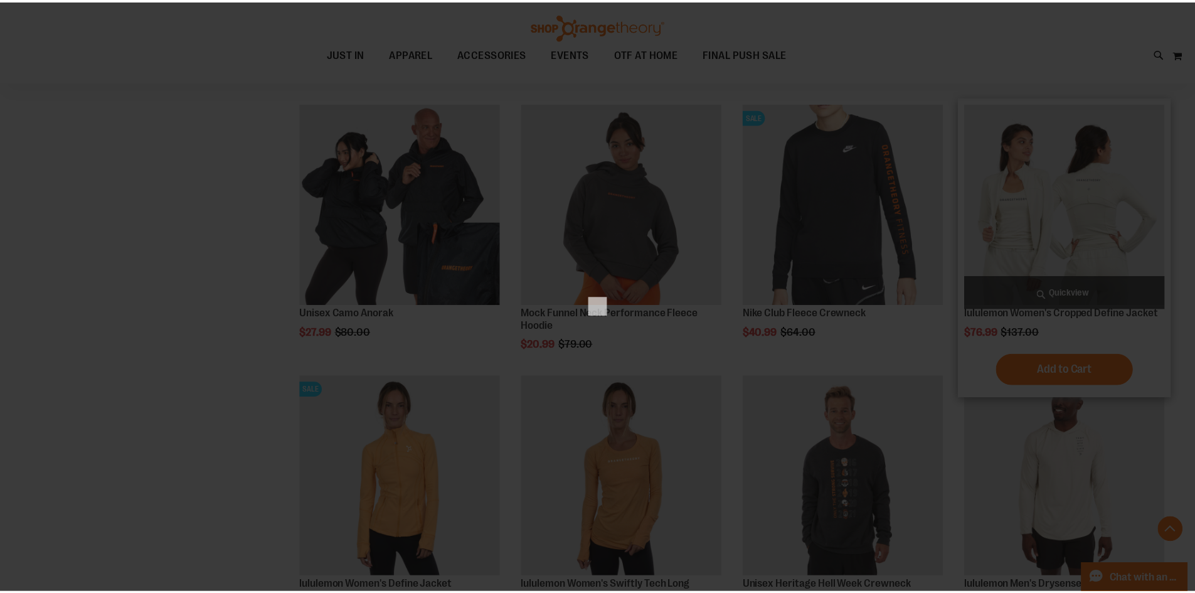
scroll to position [0, 0]
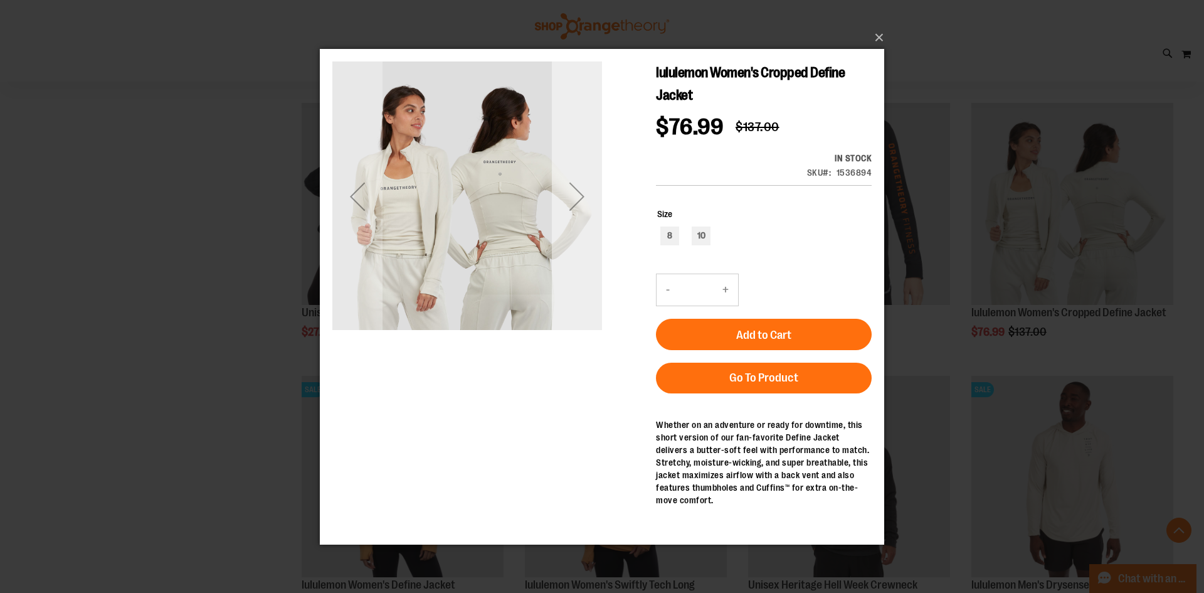
click at [594, 204] on div "Next" at bounding box center [577, 196] width 50 height 50
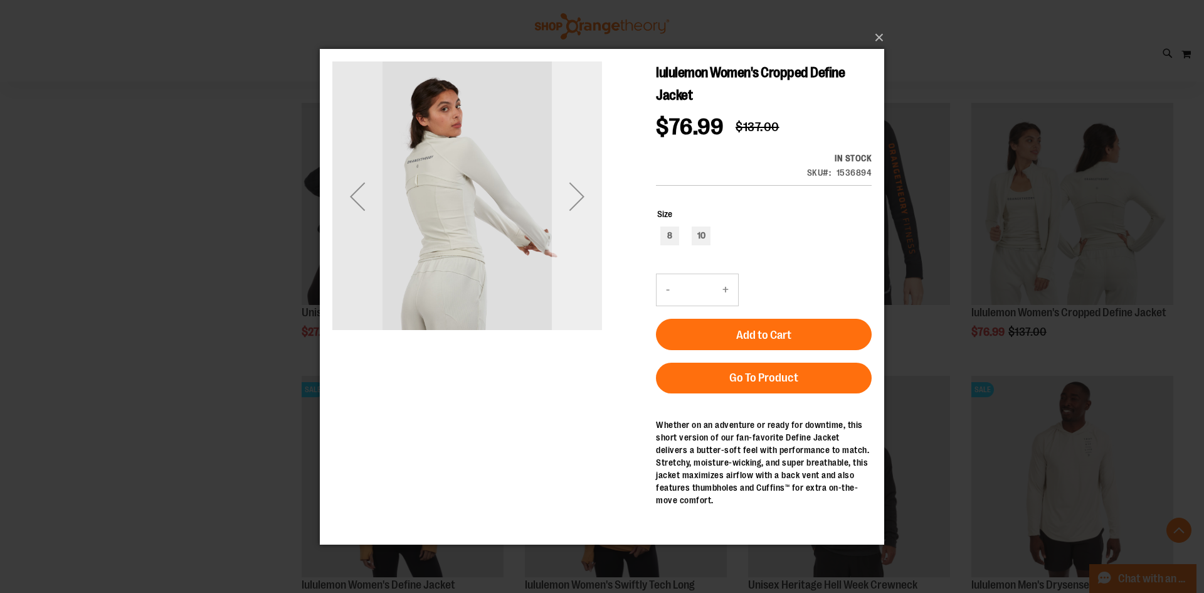
click at [600, 204] on div "Next" at bounding box center [577, 196] width 50 height 50
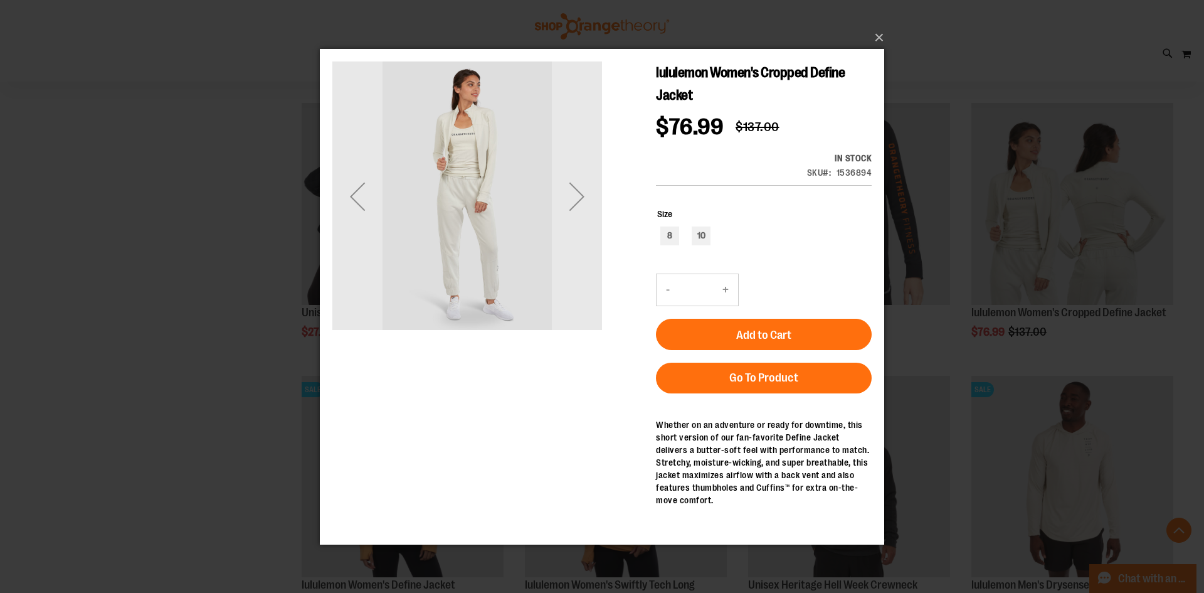
click at [595, 216] on div "Next" at bounding box center [577, 196] width 50 height 50
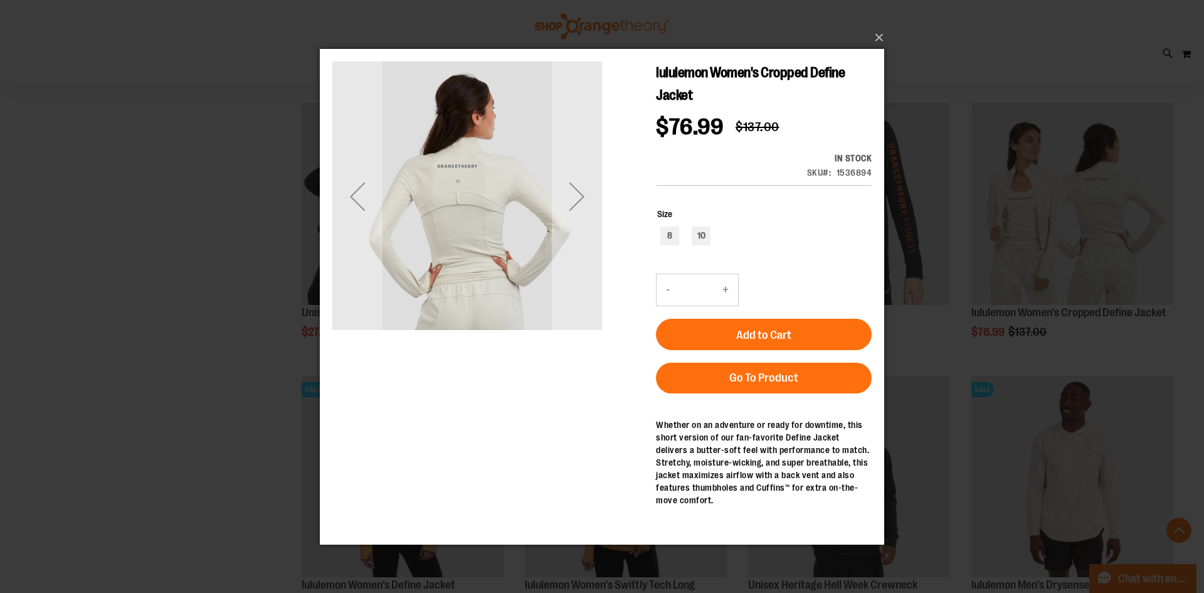
click at [595, 216] on div "Next" at bounding box center [577, 196] width 50 height 50
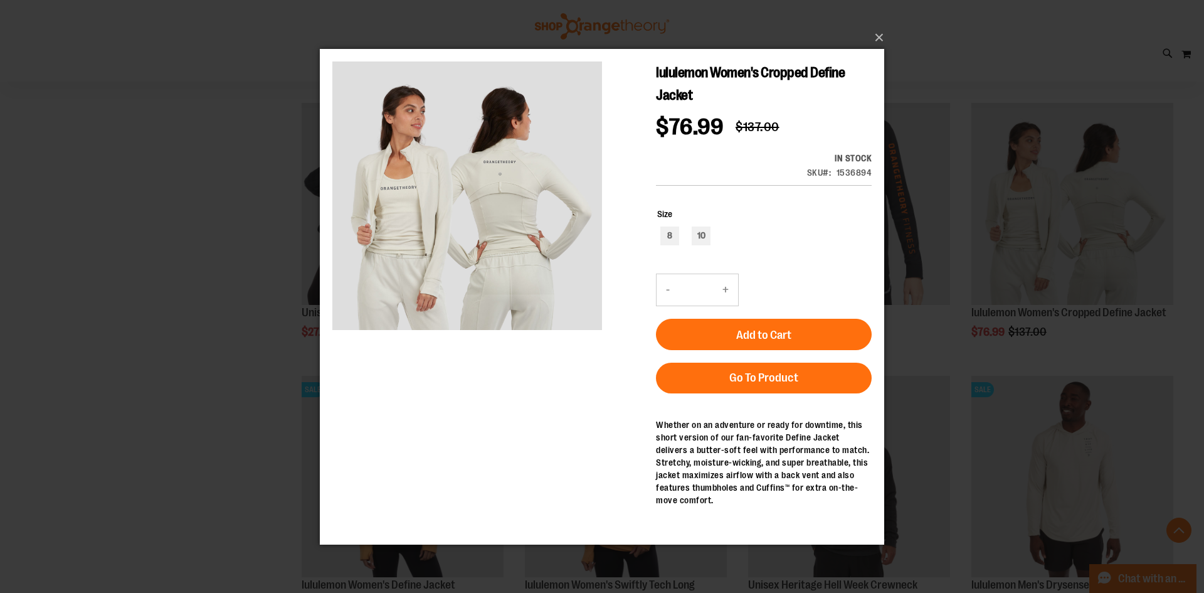
click at [215, 291] on div "×" at bounding box center [602, 296] width 1204 height 593
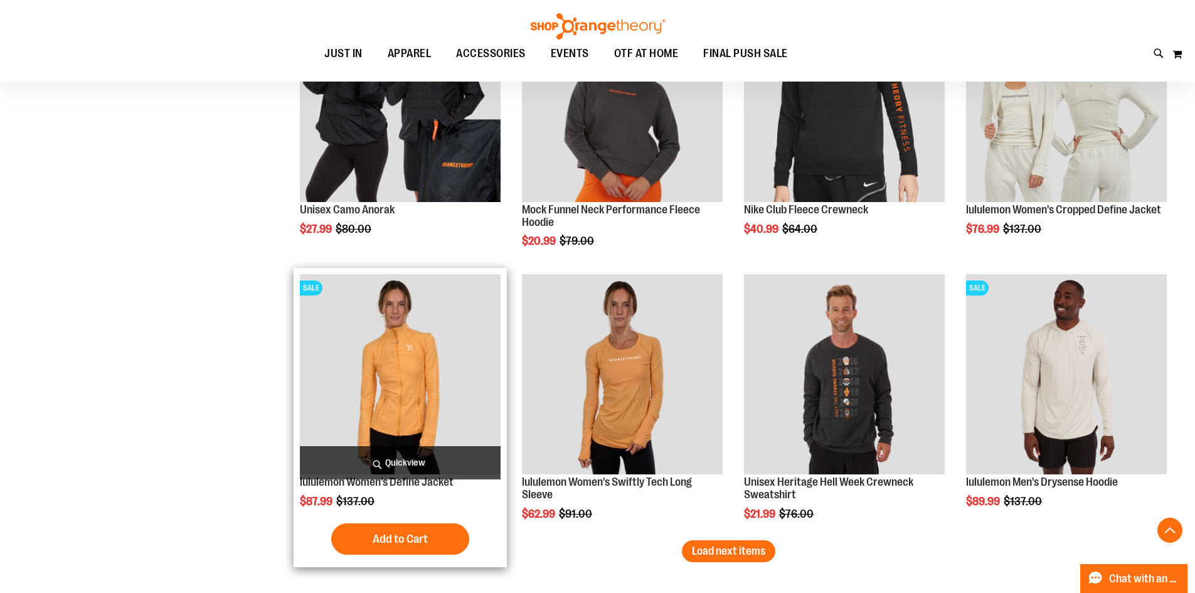
scroll to position [2186, 0]
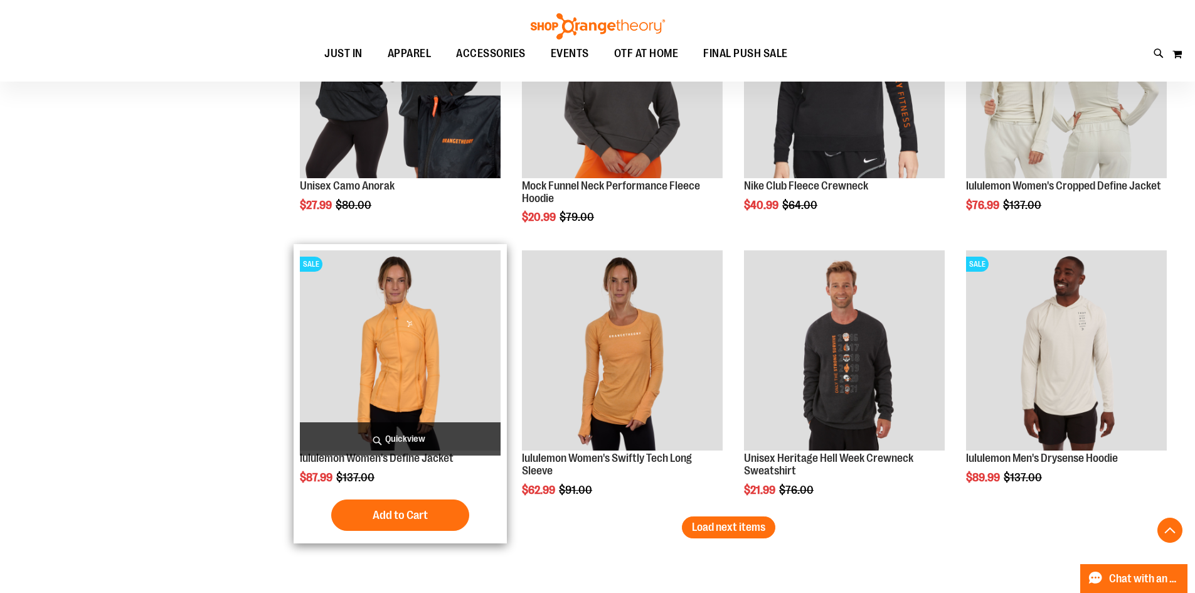
click at [486, 392] on img "product" at bounding box center [400, 350] width 201 height 201
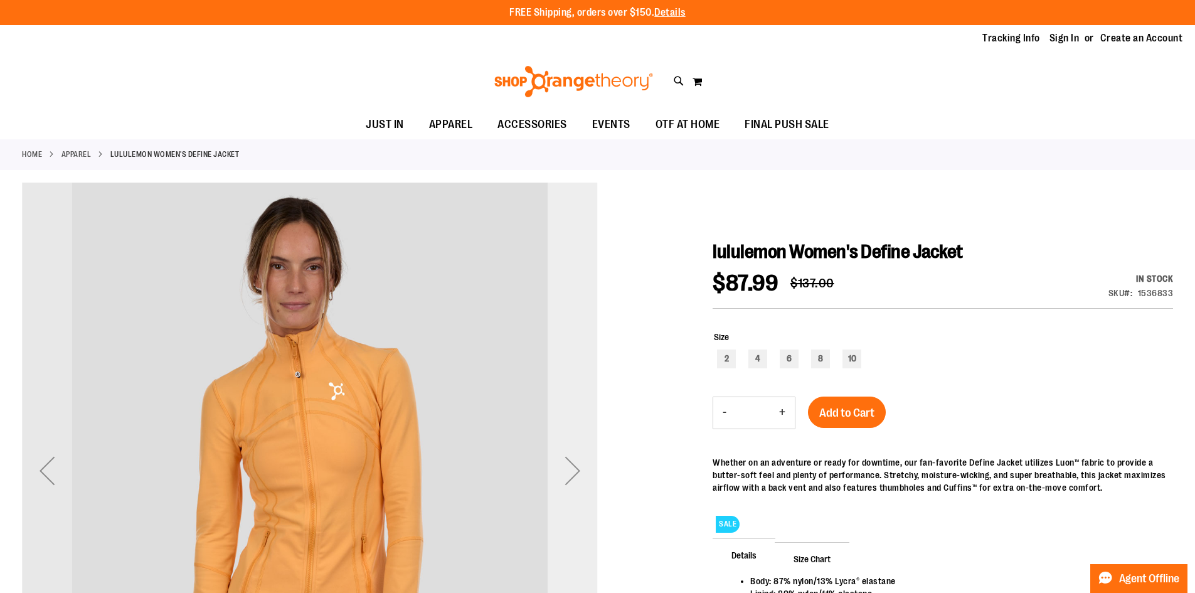
type input "**********"
click at [582, 431] on div "Next" at bounding box center [572, 470] width 50 height 576
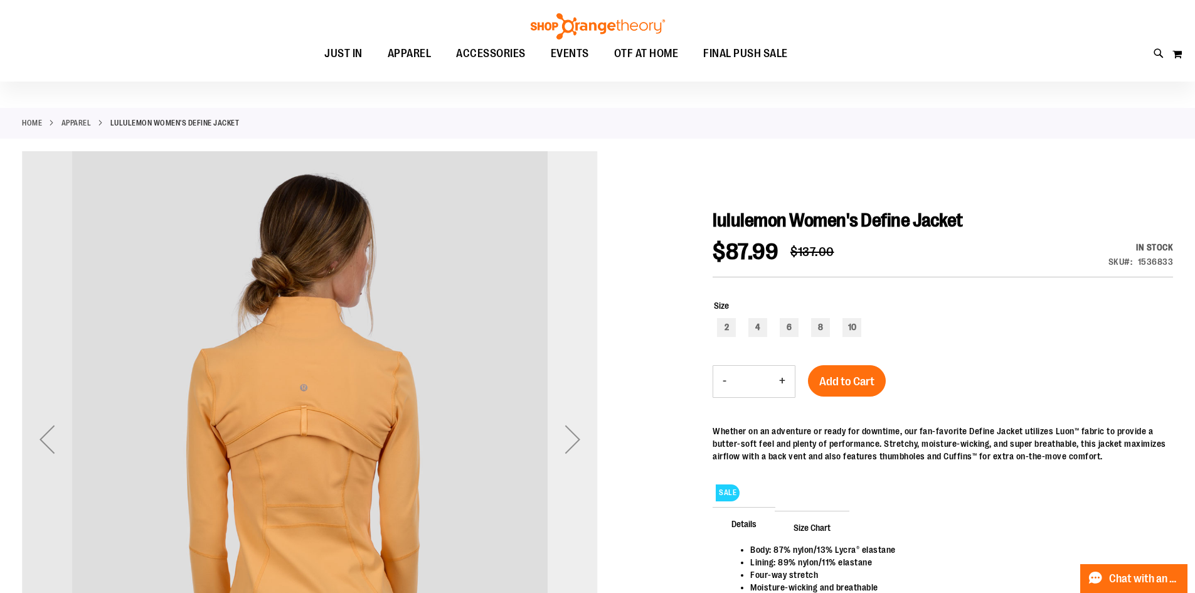
scroll to position [62, 0]
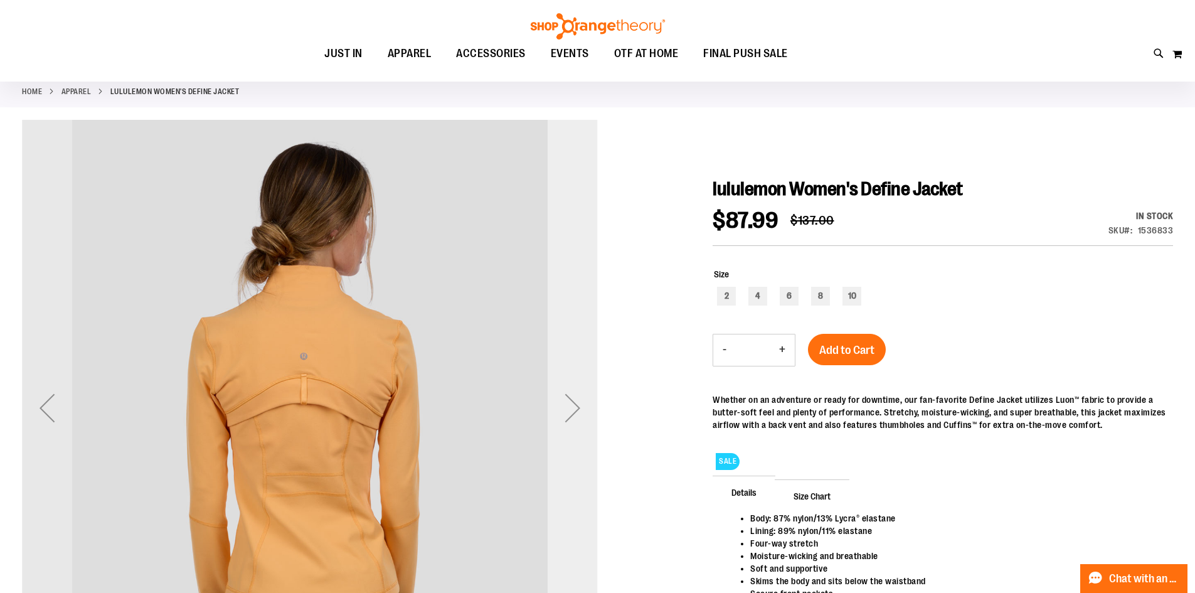
click at [582, 431] on div "Next" at bounding box center [572, 408] width 50 height 50
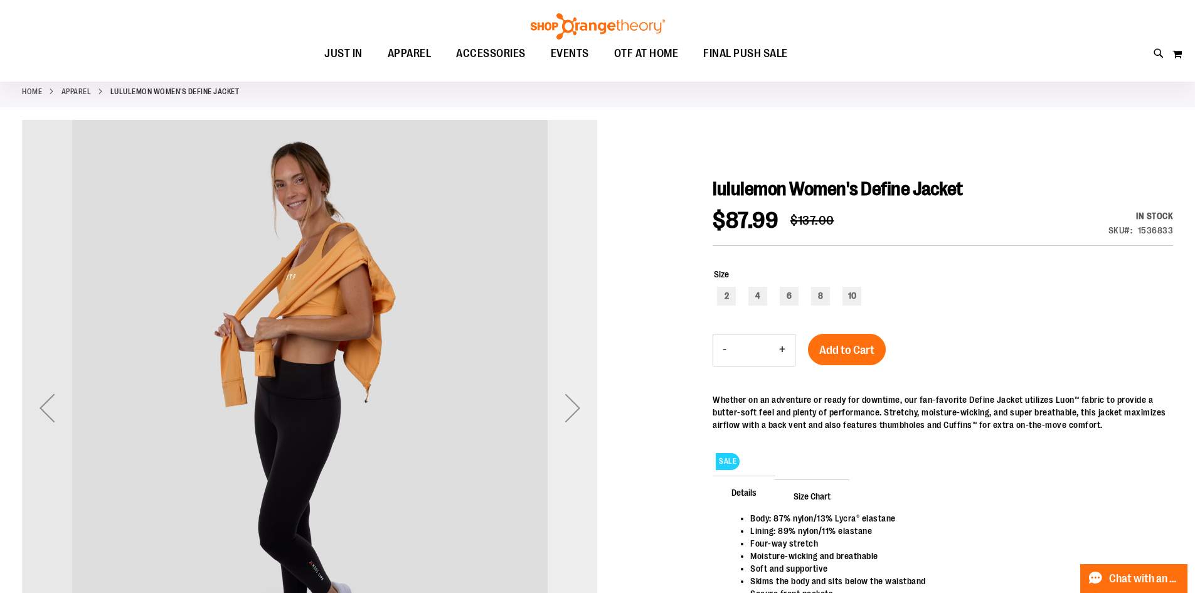
click at [582, 431] on div "Next" at bounding box center [572, 408] width 50 height 50
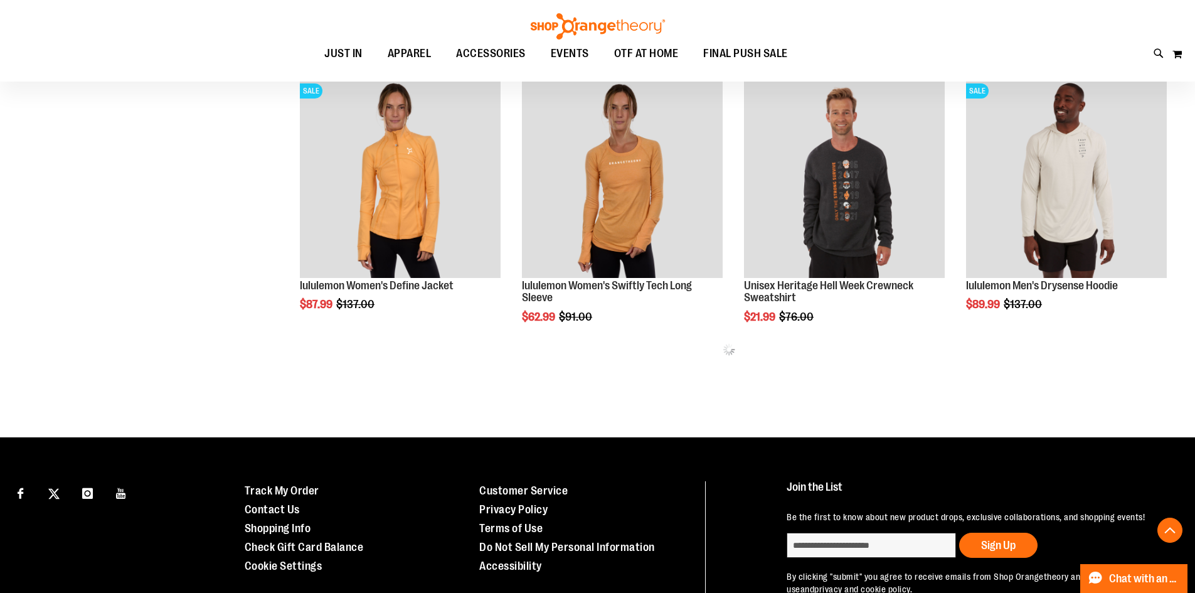
scroll to position [721, 0]
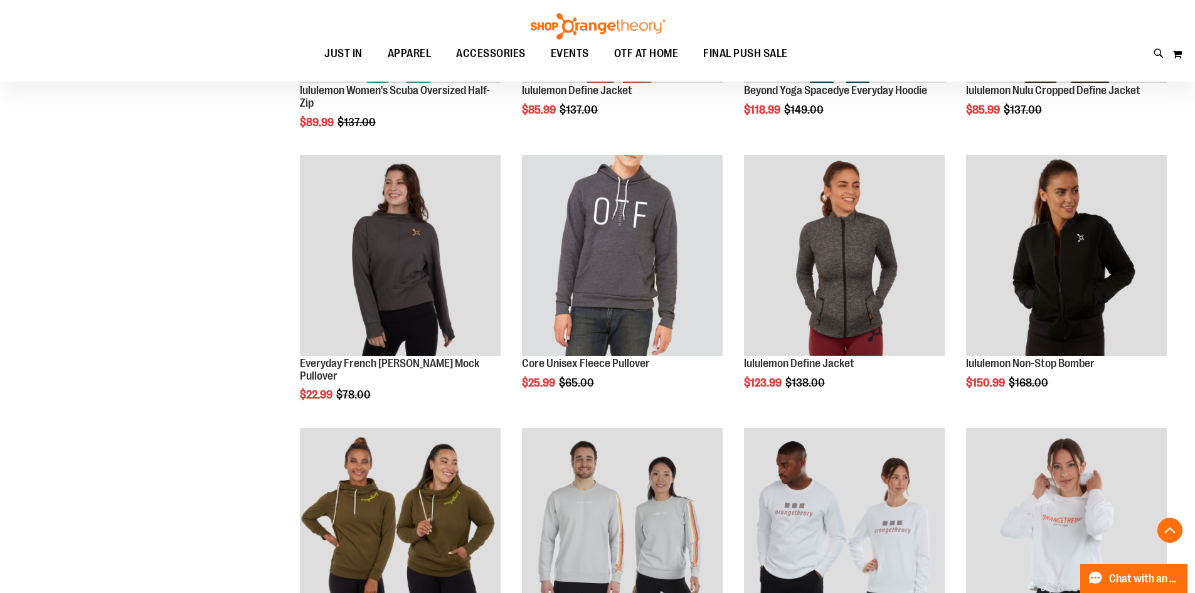
scroll to position [1285, 0]
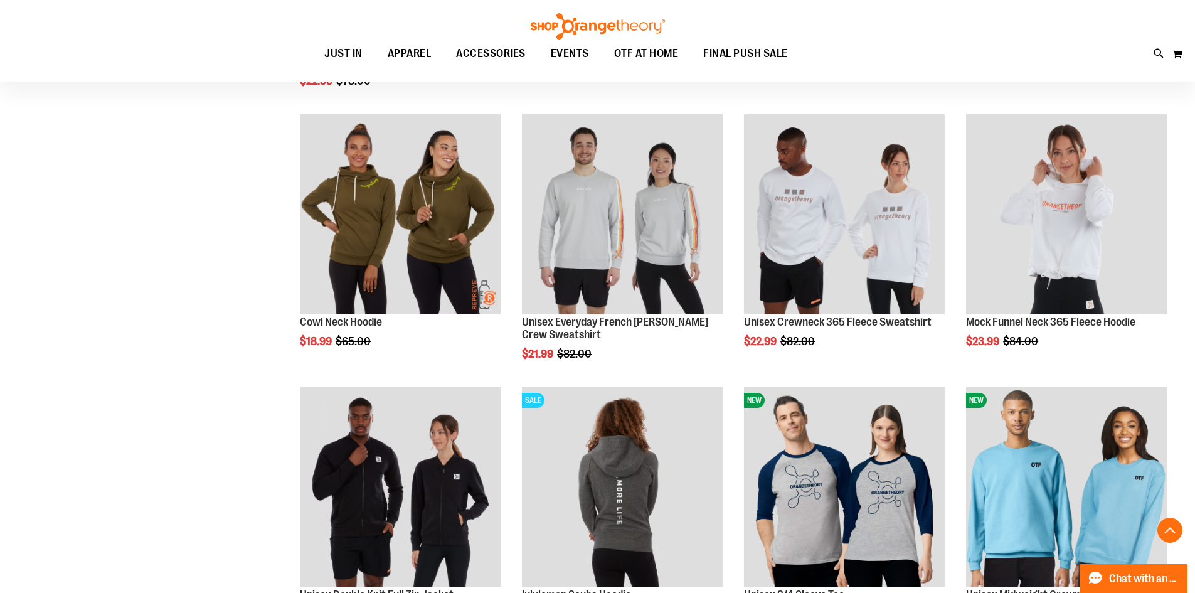
scroll to position [1599, 0]
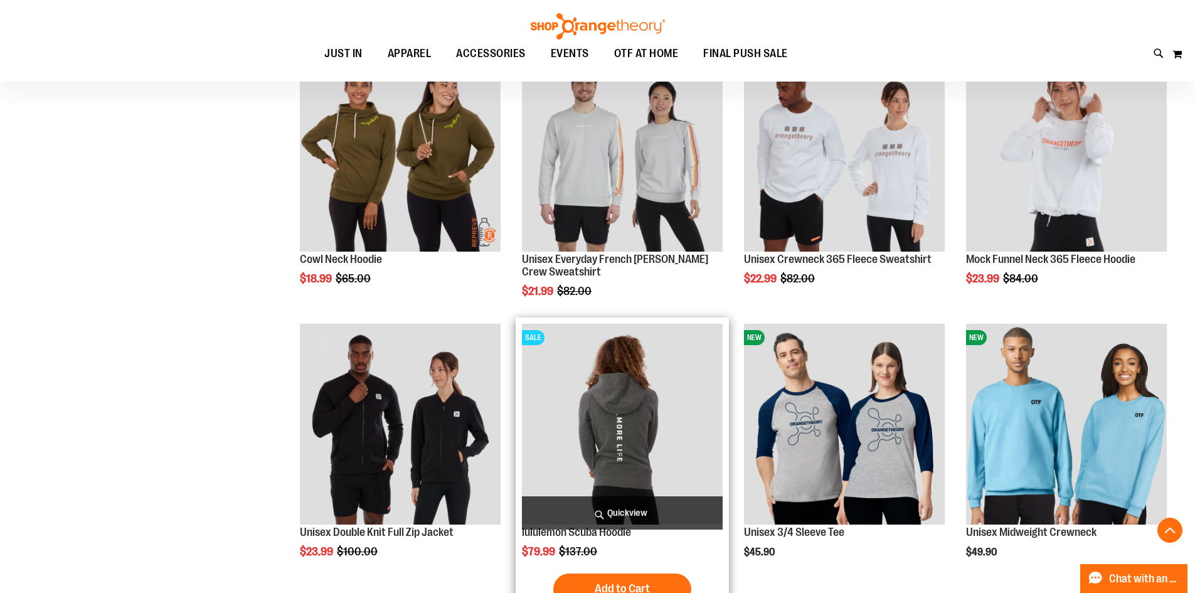
type input "**********"
click at [654, 405] on img "product" at bounding box center [622, 424] width 201 height 201
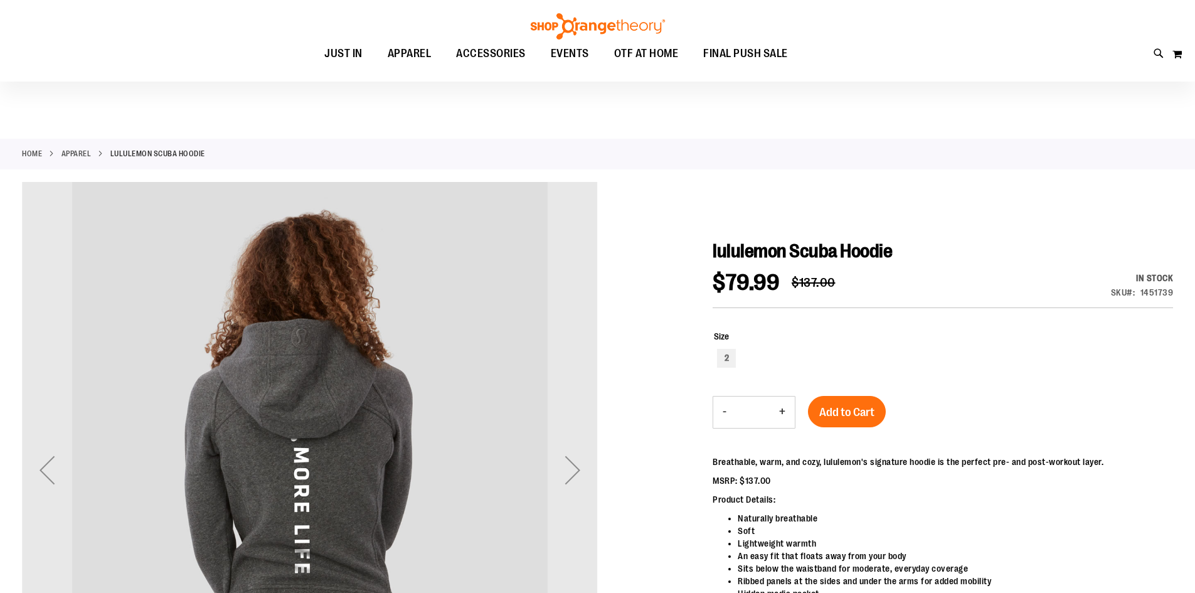
scroll to position [63, 0]
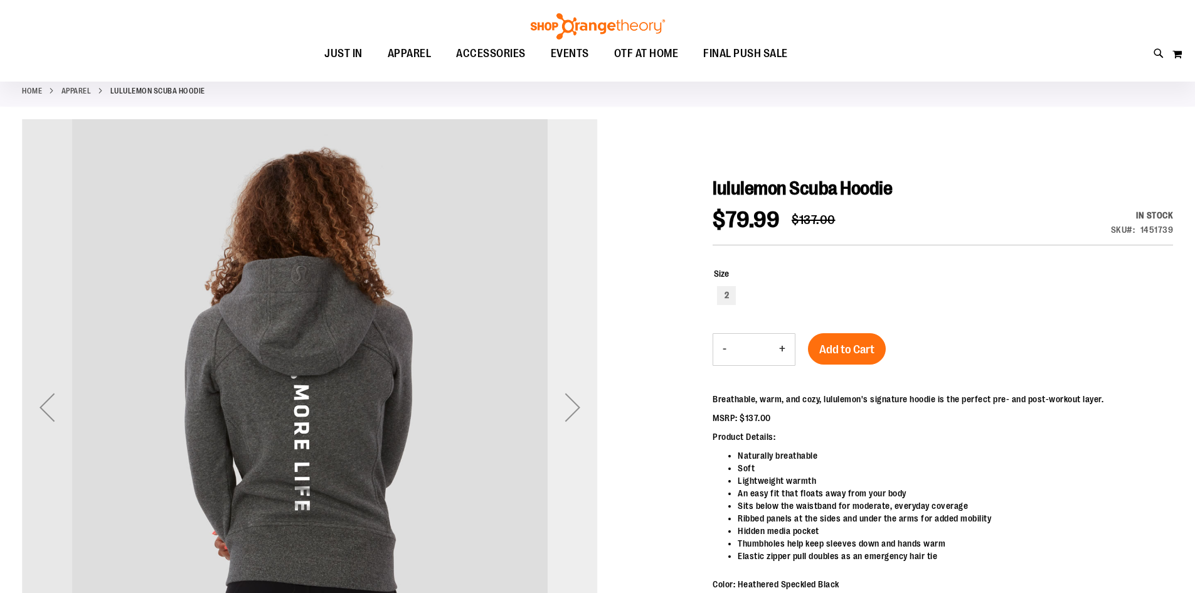
type input "**********"
click at [584, 362] on div "Next" at bounding box center [572, 407] width 50 height 576
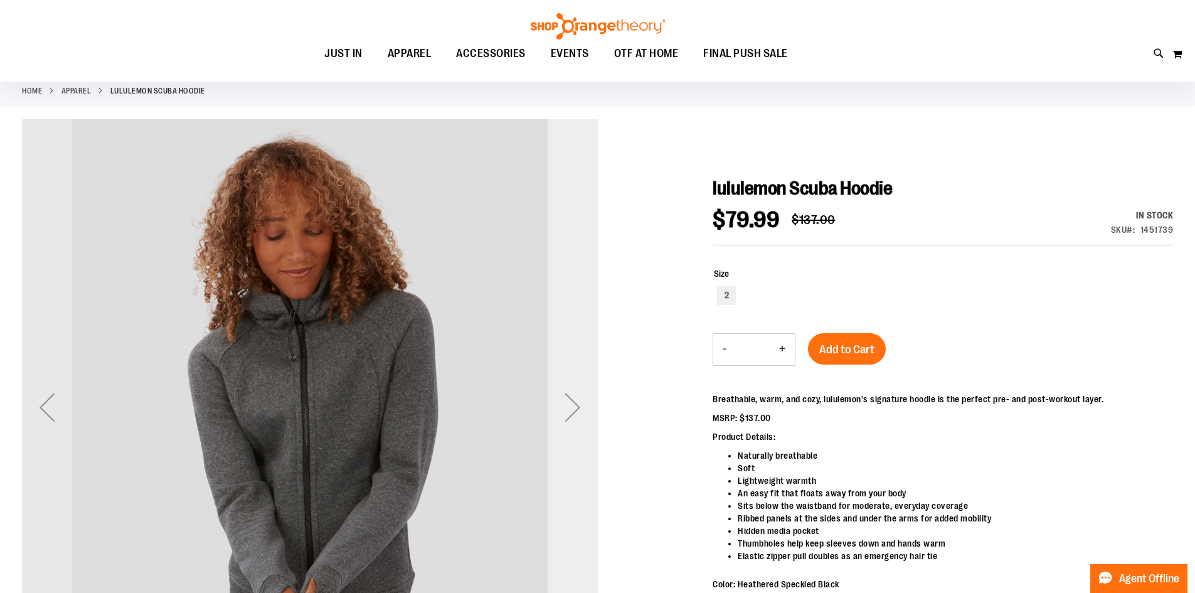
click at [583, 362] on div "Next" at bounding box center [572, 407] width 50 height 576
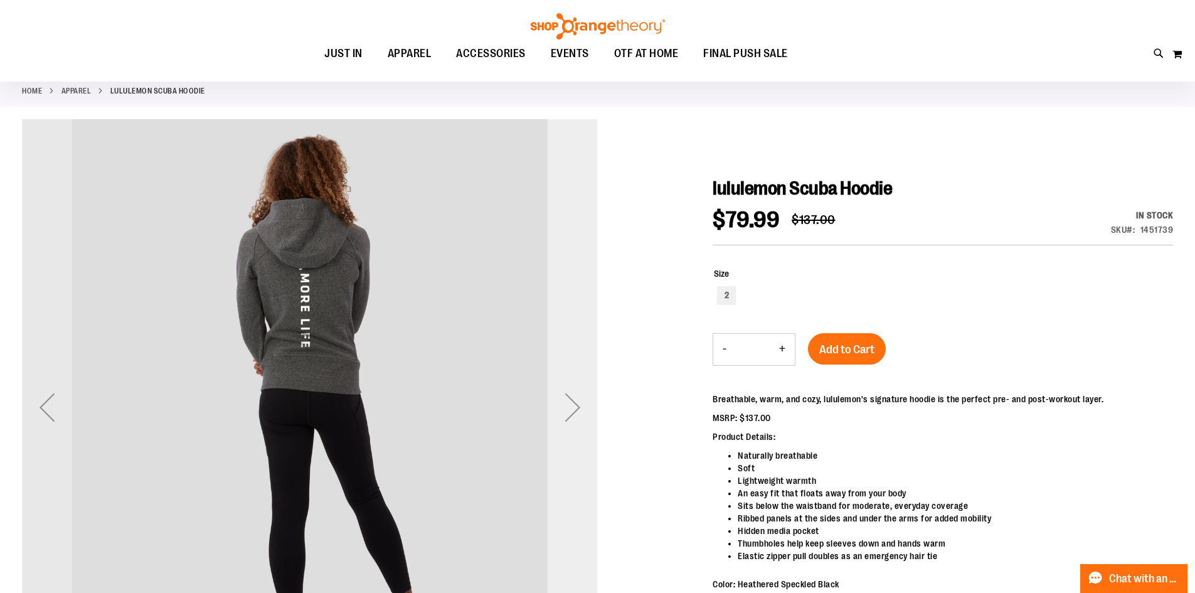
click at [583, 362] on div "Next" at bounding box center [572, 407] width 50 height 576
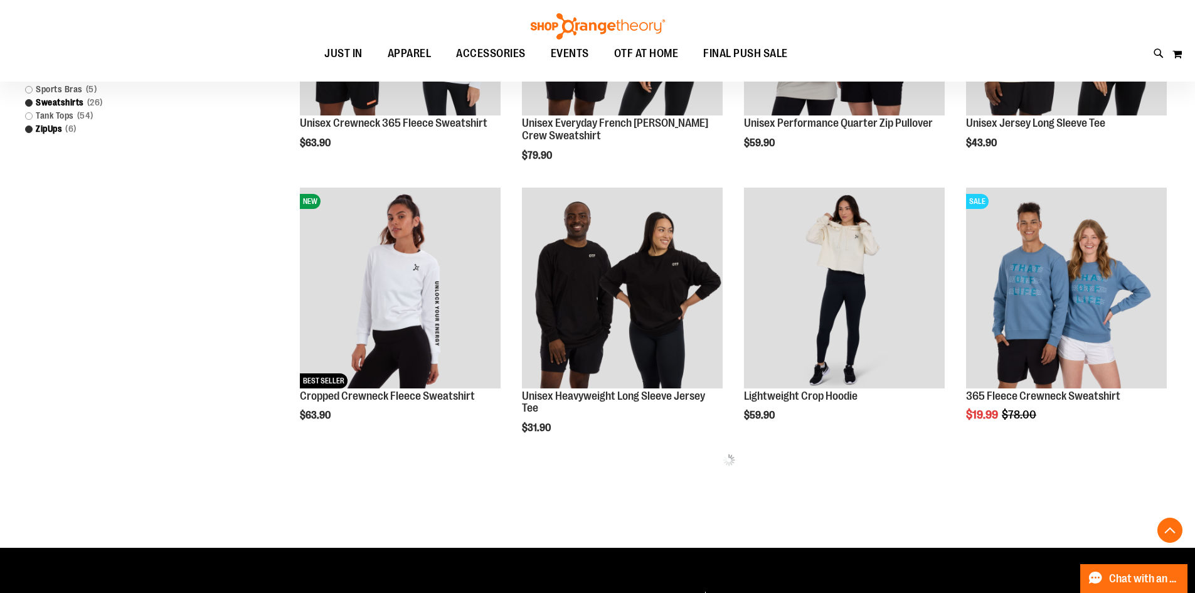
scroll to position [524, 0]
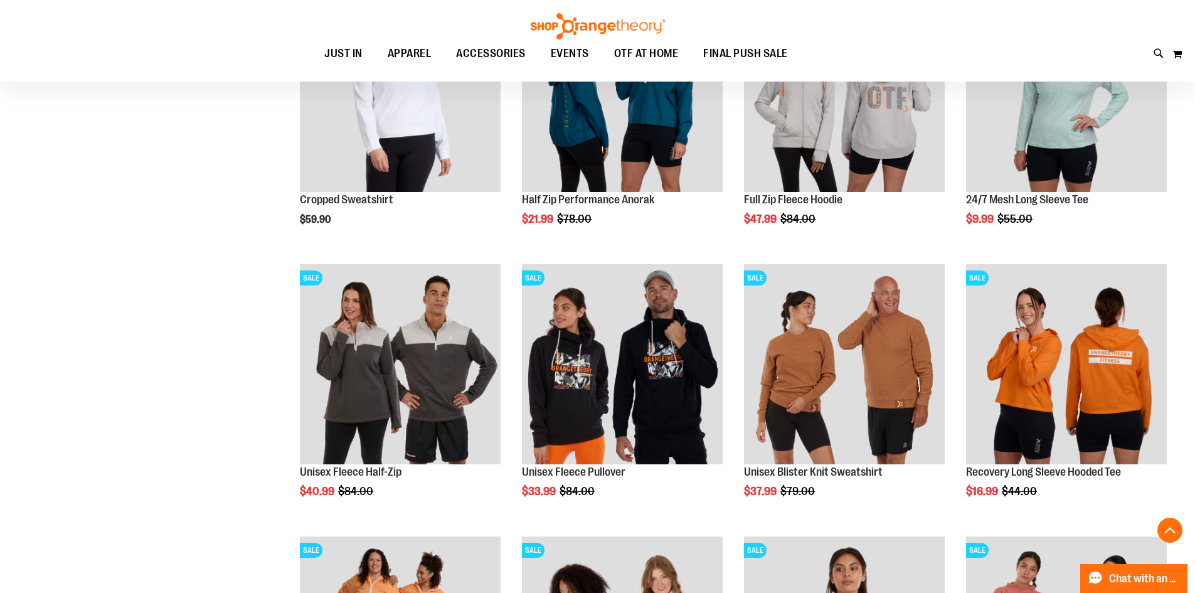
scroll to position [1061, 0]
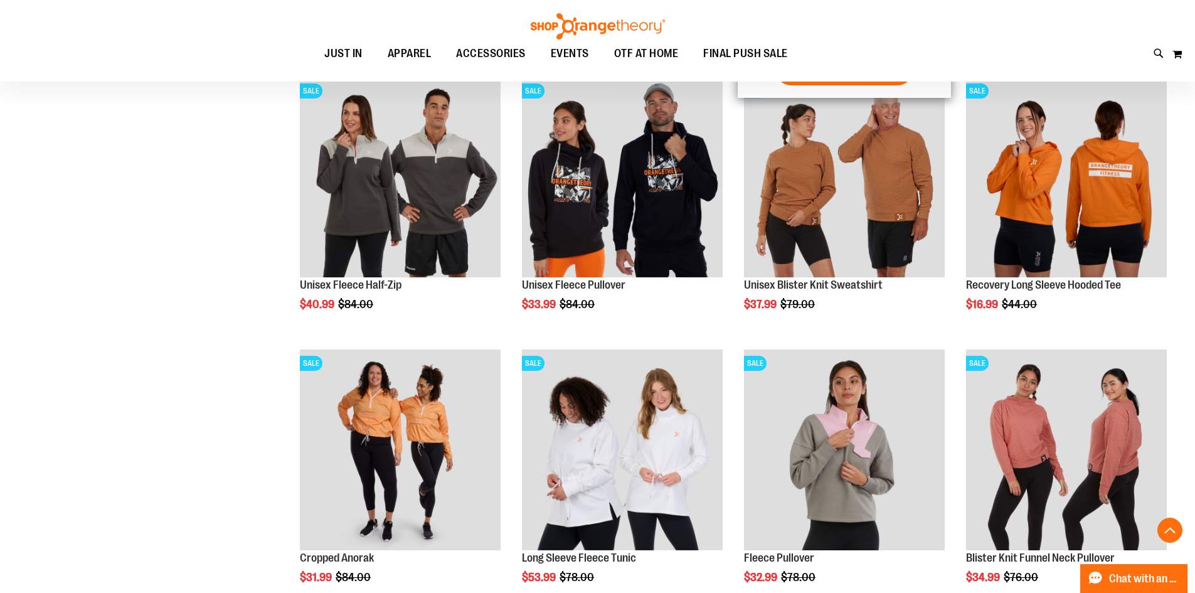
scroll to position [1437, 0]
